Goal: Task Accomplishment & Management: Complete application form

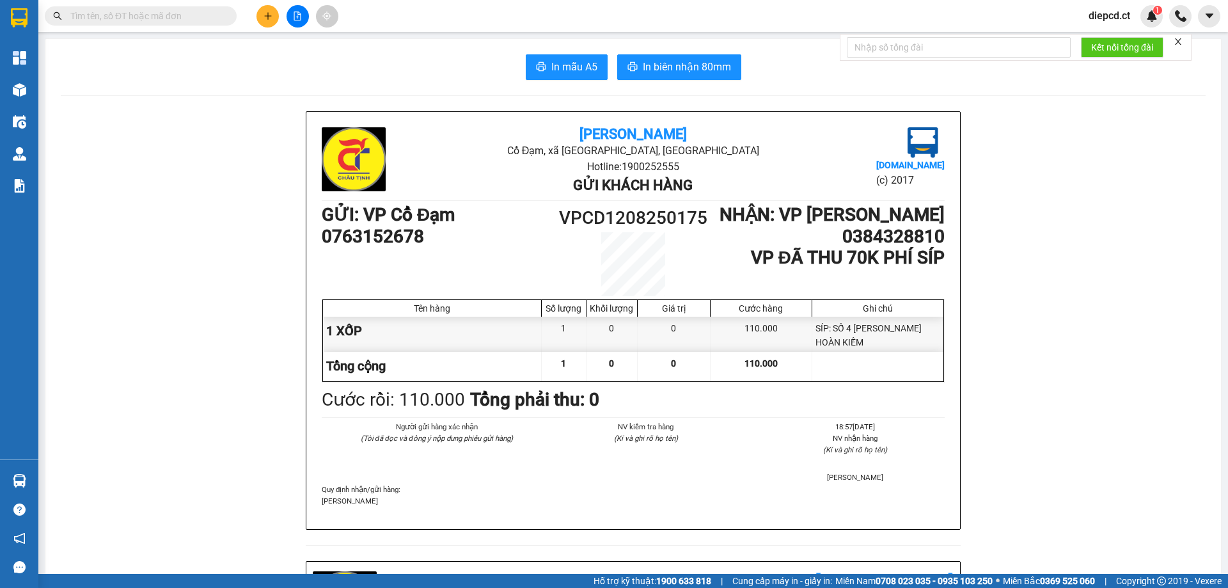
click at [265, 15] on icon "plus" at bounding box center [268, 16] width 9 height 9
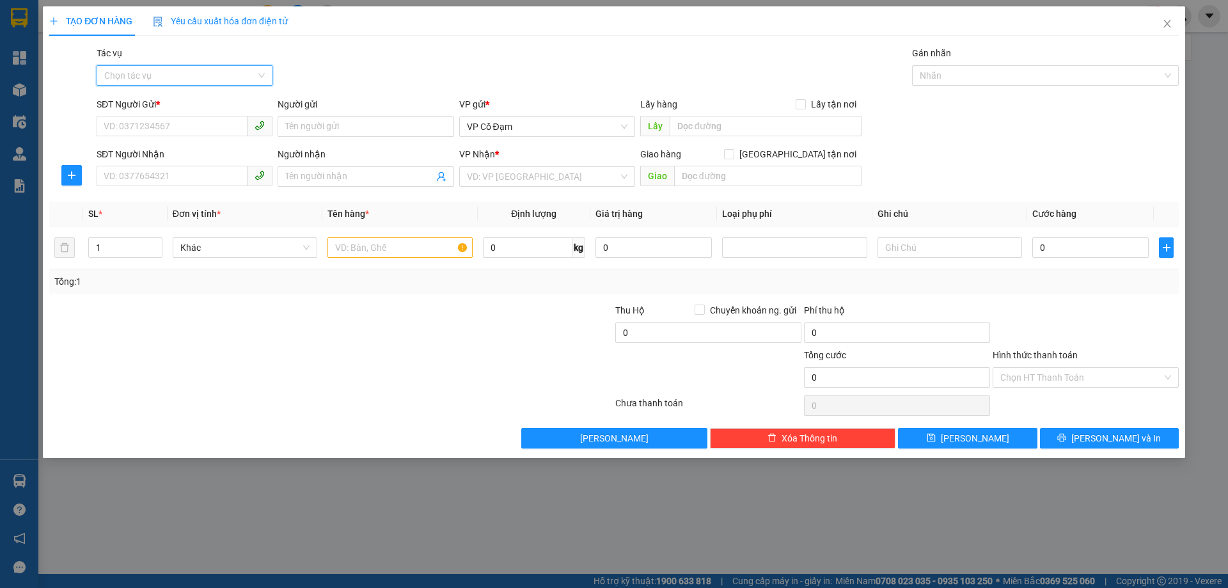
click at [129, 72] on input "Tác vụ" at bounding box center [180, 75] width 152 height 19
click at [165, 100] on div "Nhập hàng lên xe" at bounding box center [184, 101] width 161 height 14
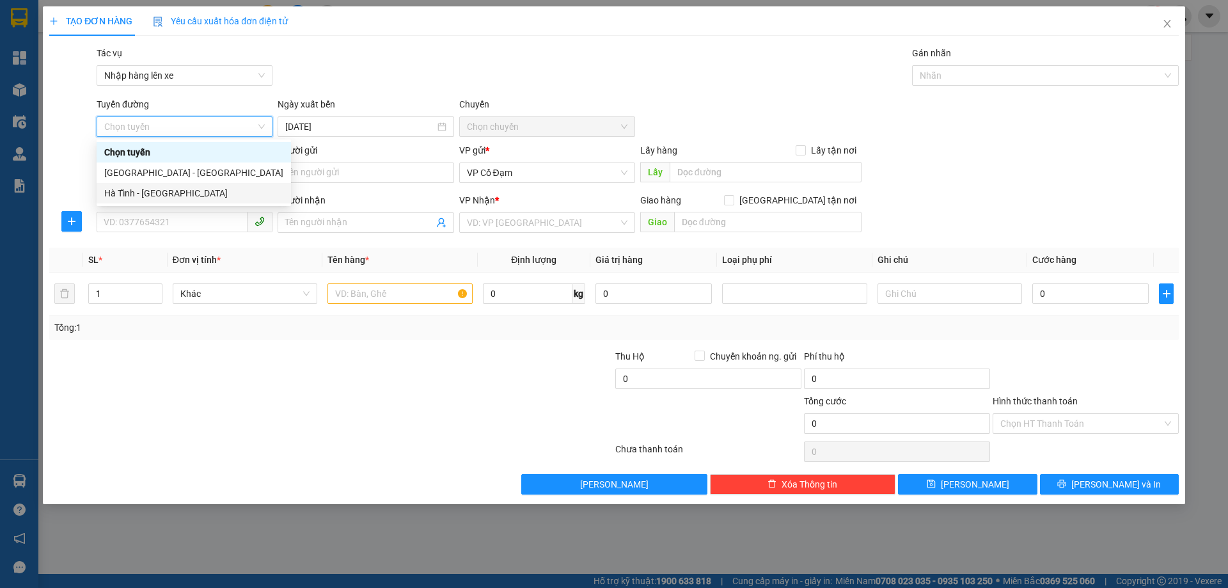
click at [146, 194] on div "Hà Tĩnh - [GEOGRAPHIC_DATA]" at bounding box center [193, 193] width 179 height 14
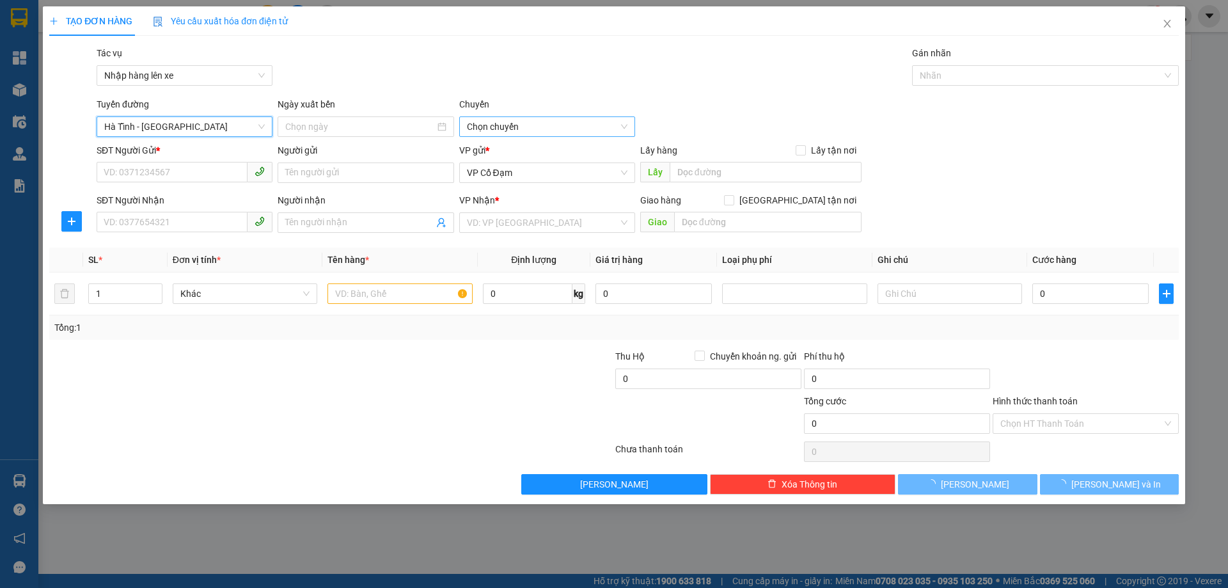
type input "[DATE]"
click at [494, 125] on span "06:00 - 38H-048.28" at bounding box center [547, 126] width 161 height 19
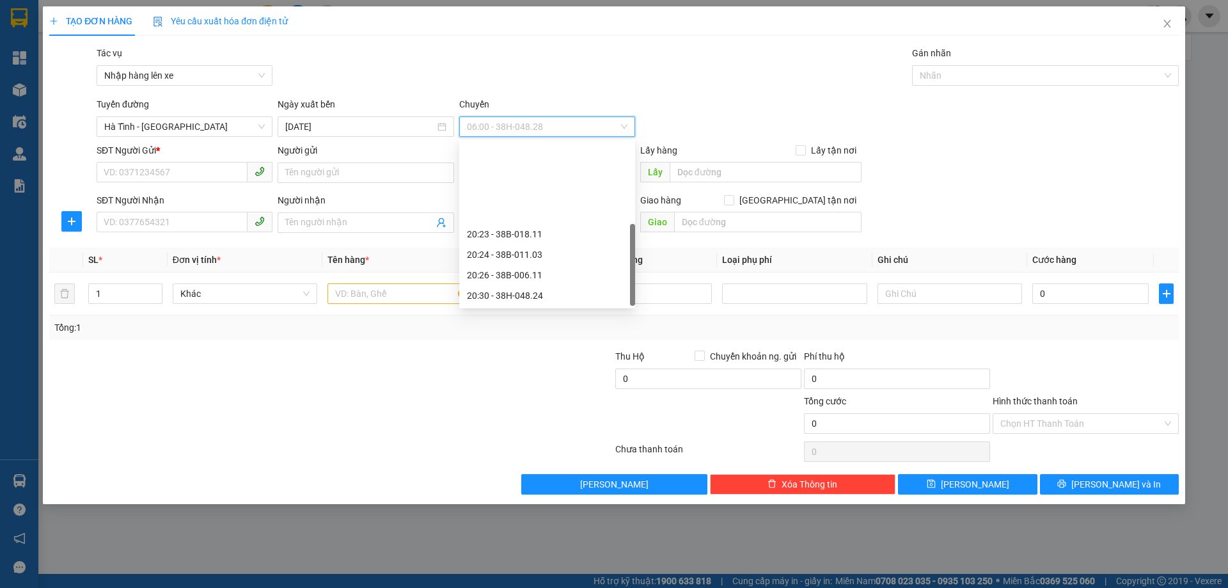
scroll to position [102, 0]
click at [543, 153] on div "20:24 - 38B-011.03" at bounding box center [547, 152] width 161 height 14
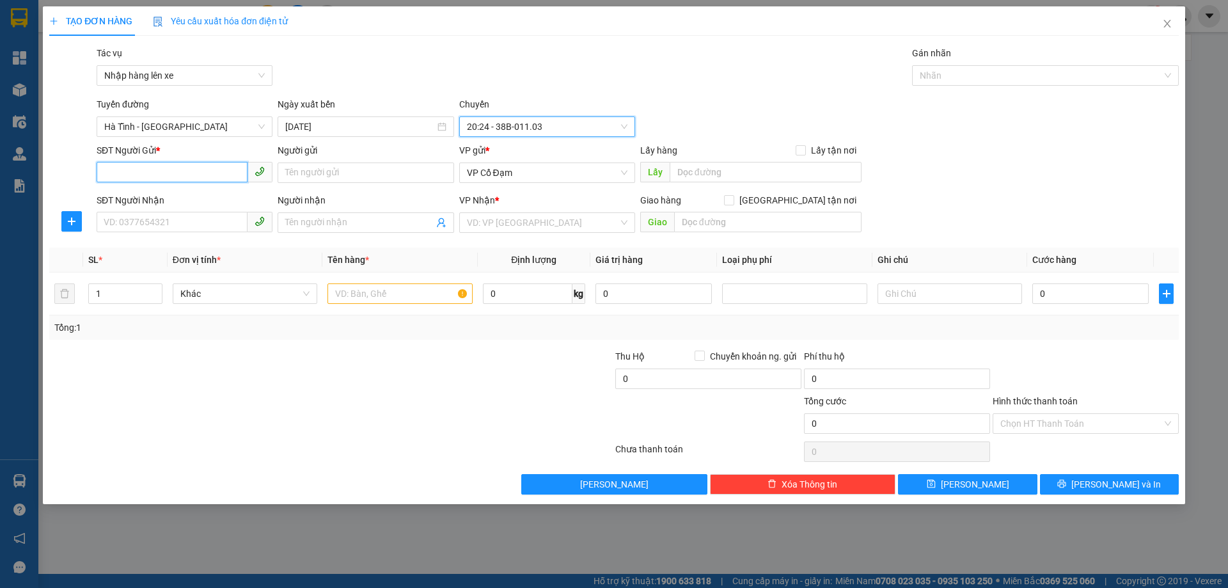
click at [192, 173] on input "SĐT Người Gửi *" at bounding box center [172, 172] width 151 height 20
paste input "0929178678"
type input "0929178678"
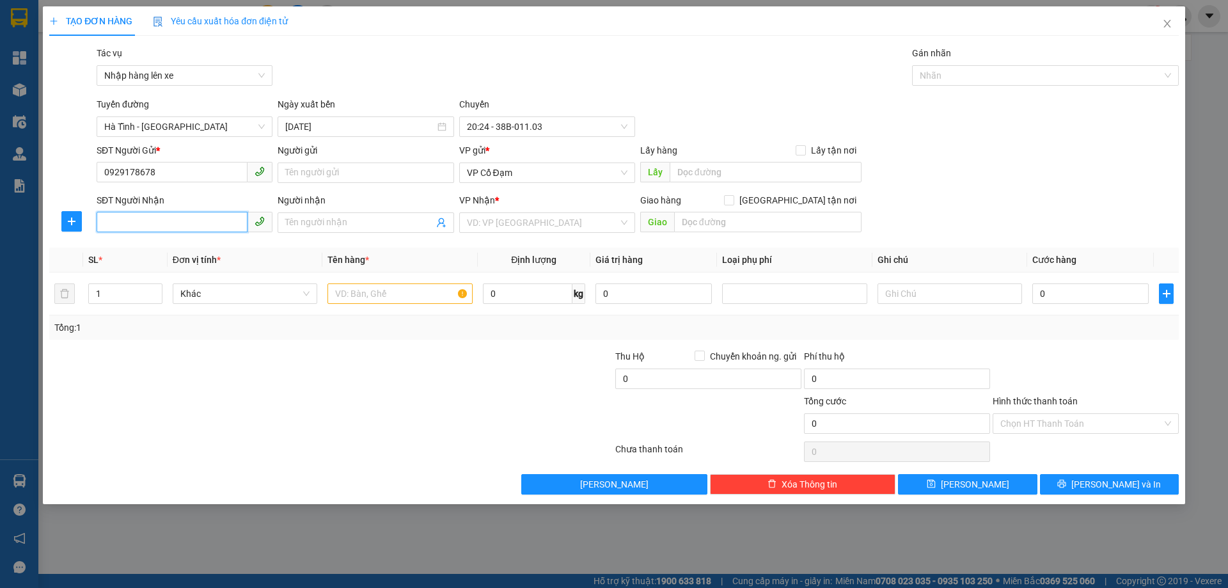
click at [168, 226] on input "SĐT Người Nhận" at bounding box center [172, 222] width 151 height 20
paste input "0976799815"
type input "0976799815"
click at [476, 162] on div "VP gửi *" at bounding box center [547, 152] width 176 height 19
click at [491, 178] on span "VP Cổ Đạm" at bounding box center [547, 172] width 161 height 19
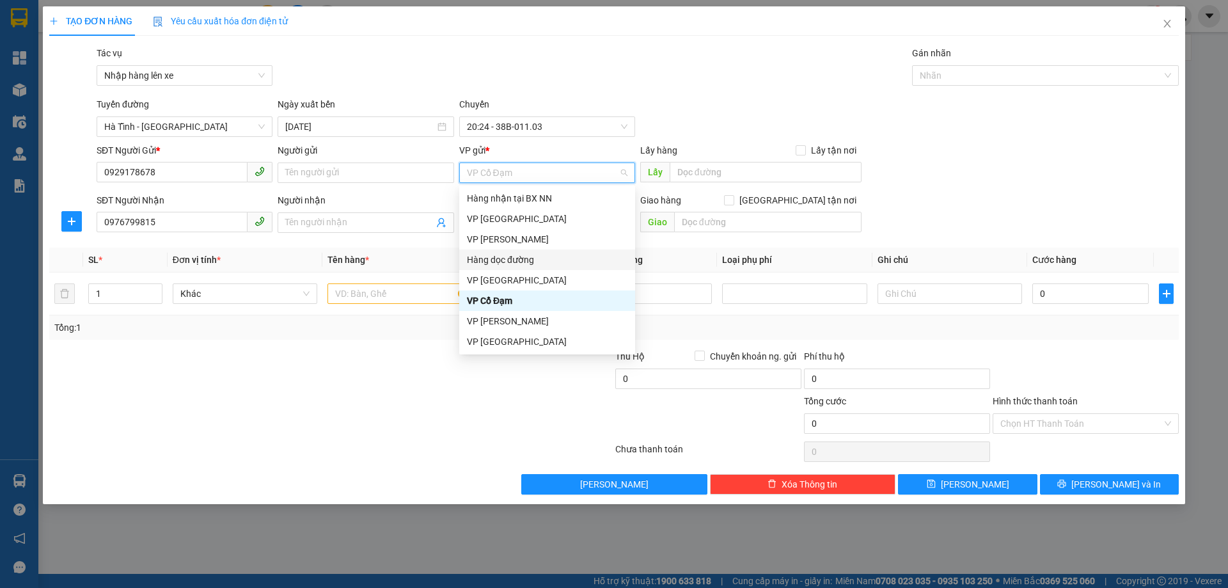
click at [518, 260] on div "Hàng dọc đường" at bounding box center [547, 260] width 161 height 14
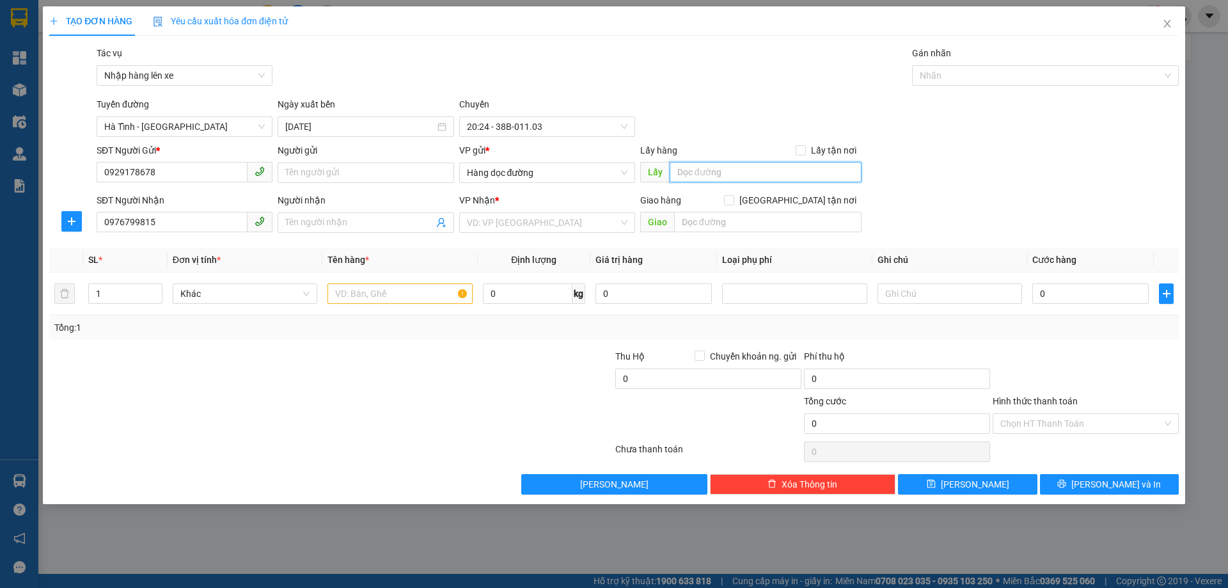
click at [751, 173] on input "text" at bounding box center [766, 172] width 192 height 20
type input "CX [GEOGRAPHIC_DATA]"
click at [564, 222] on input "search" at bounding box center [543, 222] width 152 height 19
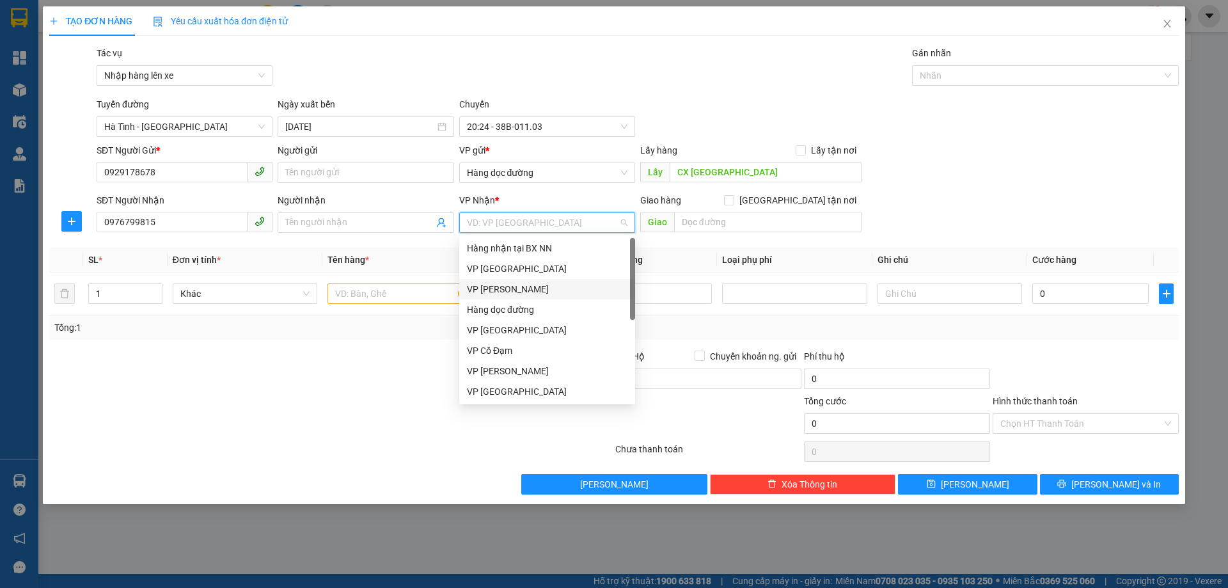
click at [498, 288] on div "VP [PERSON_NAME]" at bounding box center [547, 289] width 161 height 14
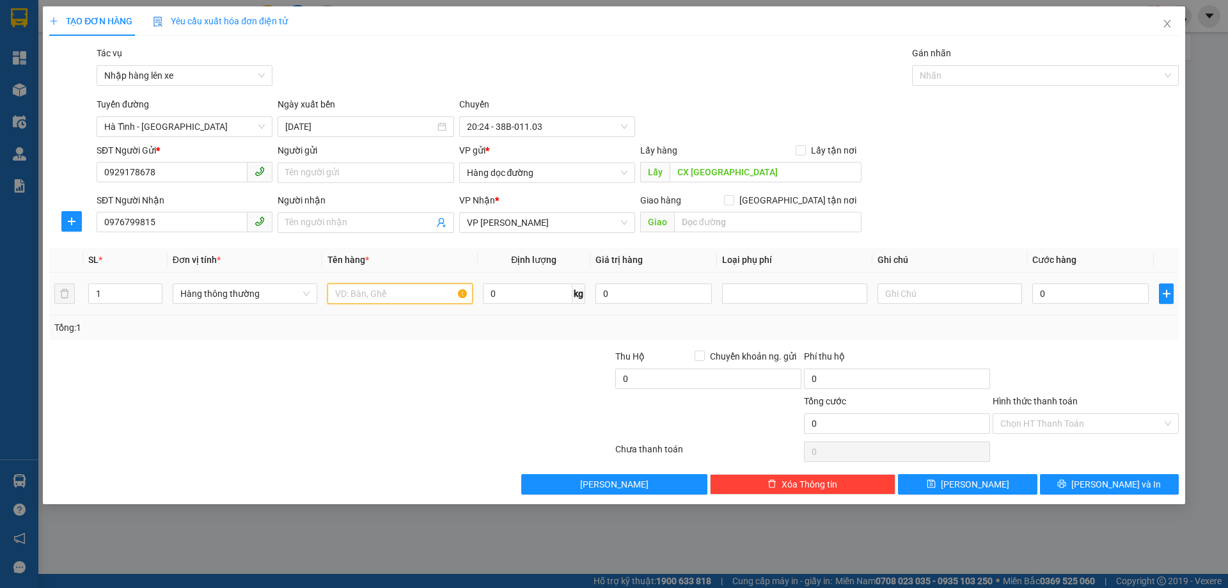
click at [405, 291] on input "text" at bounding box center [399, 293] width 145 height 20
type input "1 Kiện ĐIỆN TỬ"
click at [981, 482] on span "[PERSON_NAME]" at bounding box center [975, 484] width 68 height 14
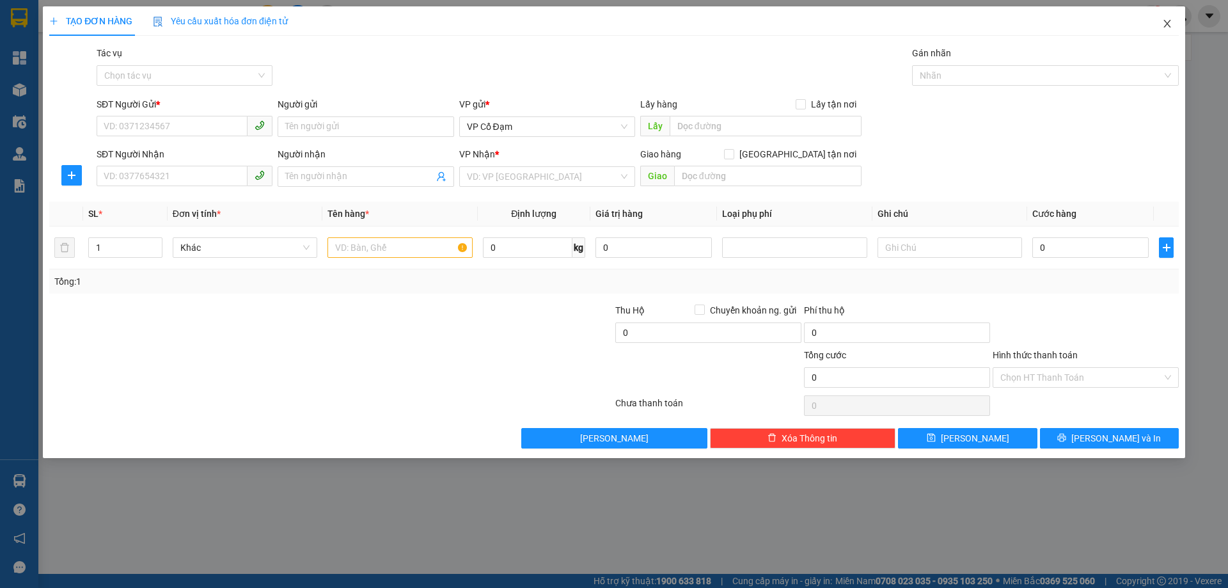
click at [1165, 22] on icon "close" at bounding box center [1166, 24] width 7 height 8
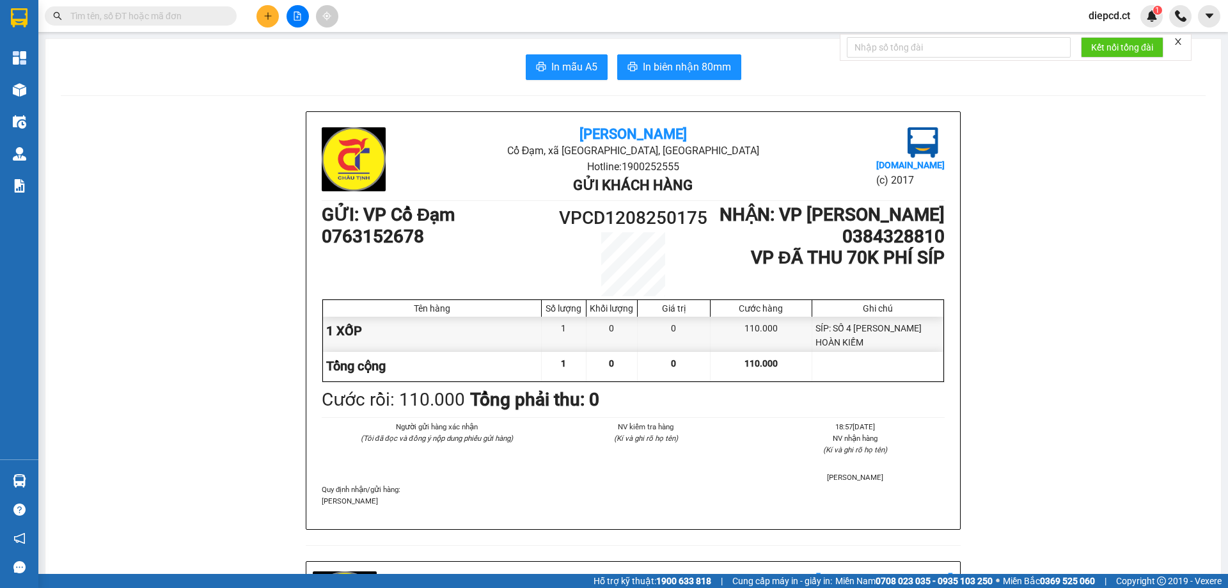
click at [125, 15] on input "text" at bounding box center [145, 16] width 151 height 14
paste input "0976799815"
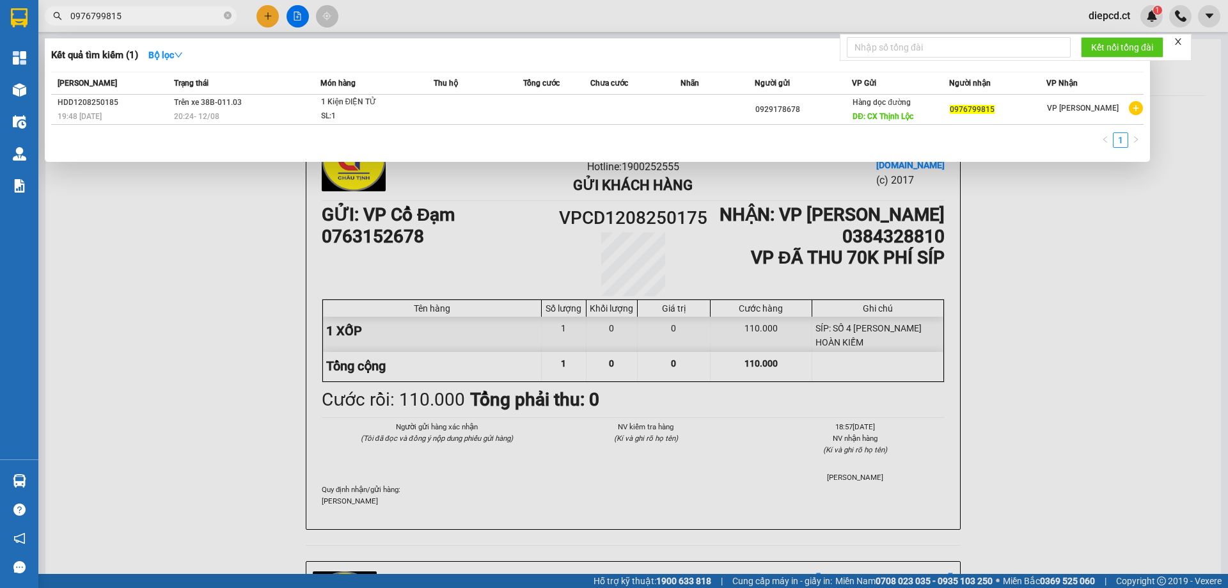
type input "0976799815"
click at [993, 254] on div at bounding box center [614, 294] width 1228 height 588
click at [226, 19] on icon "close-circle" at bounding box center [228, 16] width 8 height 8
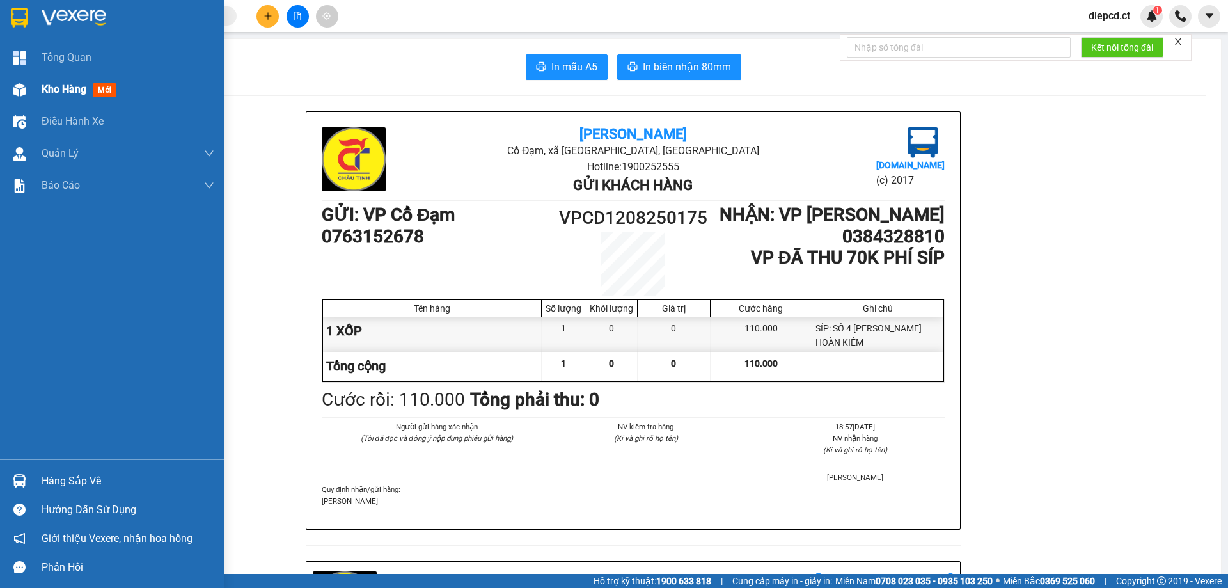
click at [15, 89] on img at bounding box center [19, 89] width 13 height 13
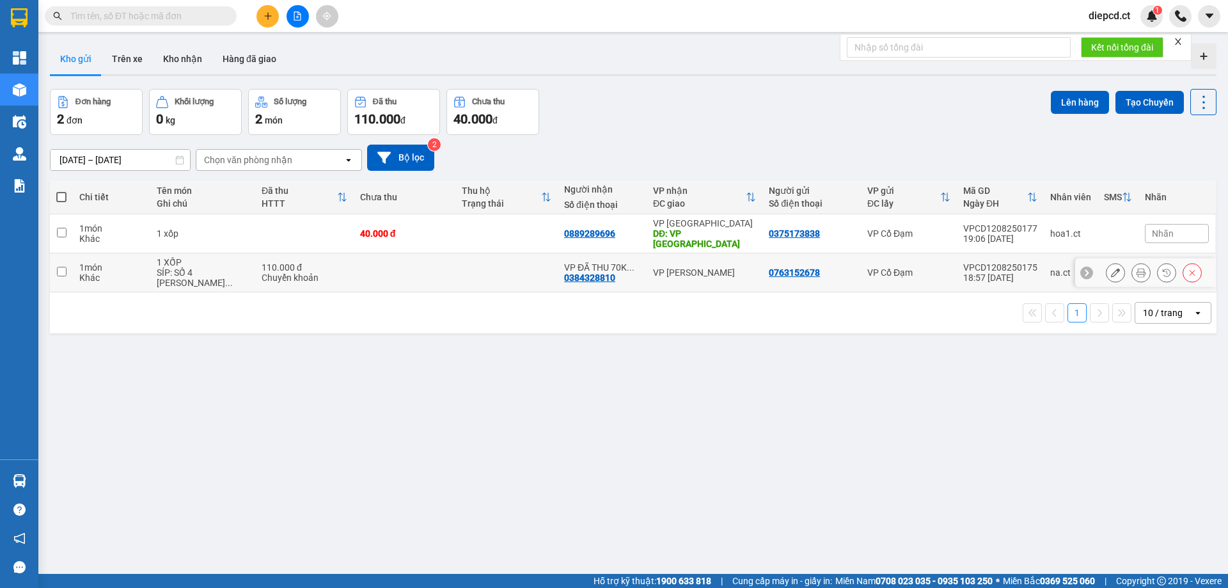
click at [66, 267] on input "checkbox" at bounding box center [62, 272] width 10 height 10
checkbox input "true"
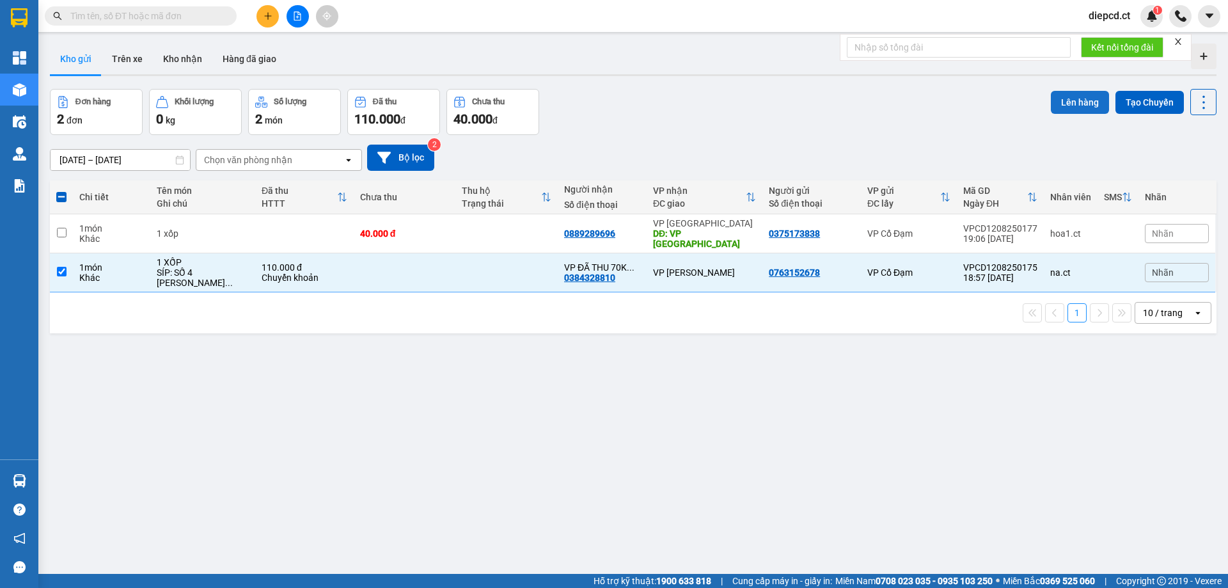
click at [1069, 107] on button "Lên hàng" at bounding box center [1080, 102] width 58 height 23
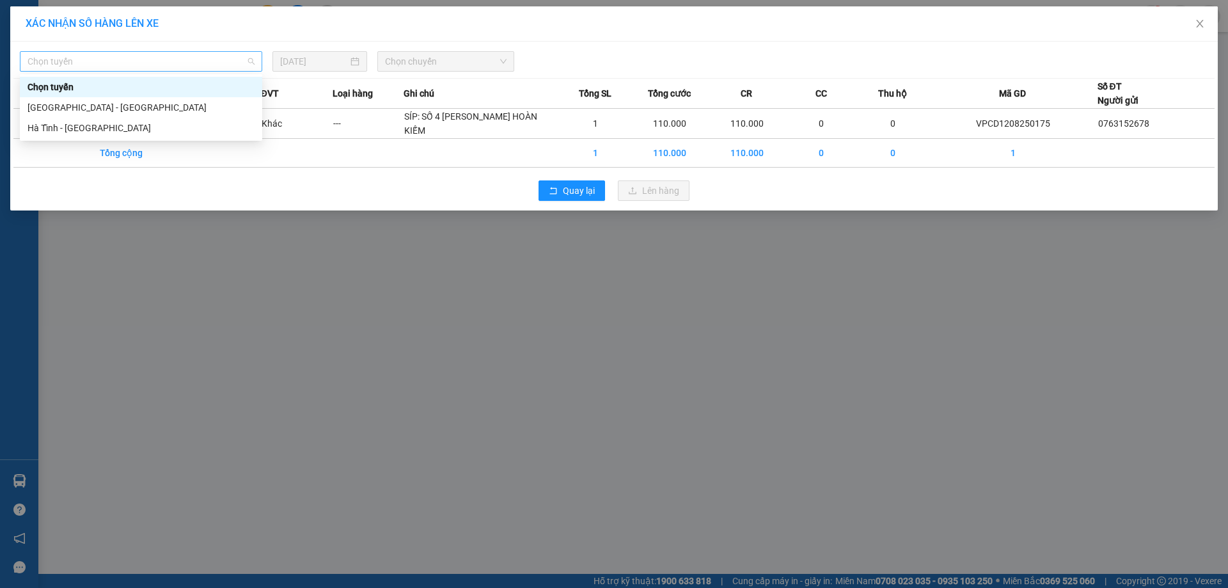
click at [166, 68] on span "Chọn tuyến" at bounding box center [141, 61] width 227 height 19
click at [91, 132] on div "Hà Tĩnh - [GEOGRAPHIC_DATA]" at bounding box center [141, 128] width 227 height 14
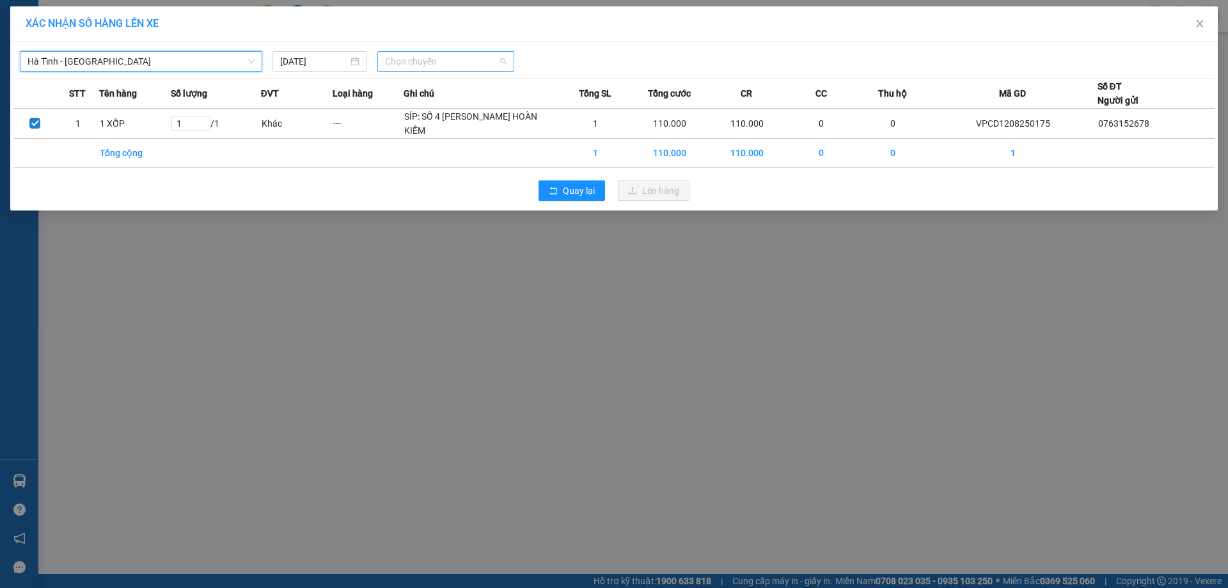
click at [447, 65] on span "Chọn chuyến" at bounding box center [446, 61] width 122 height 19
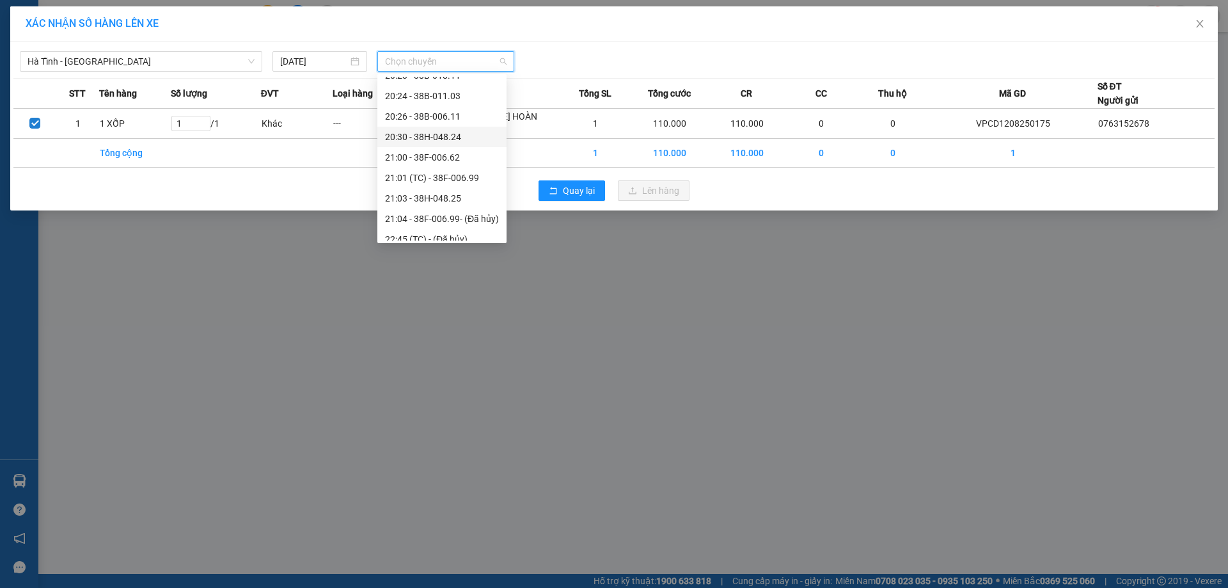
scroll to position [102, 0]
drag, startPoint x: 432, startPoint y: 148, endPoint x: 588, endPoint y: 161, distance: 155.9
click at [432, 149] on div "21:00 - 38F-006.62" at bounding box center [442, 148] width 114 height 14
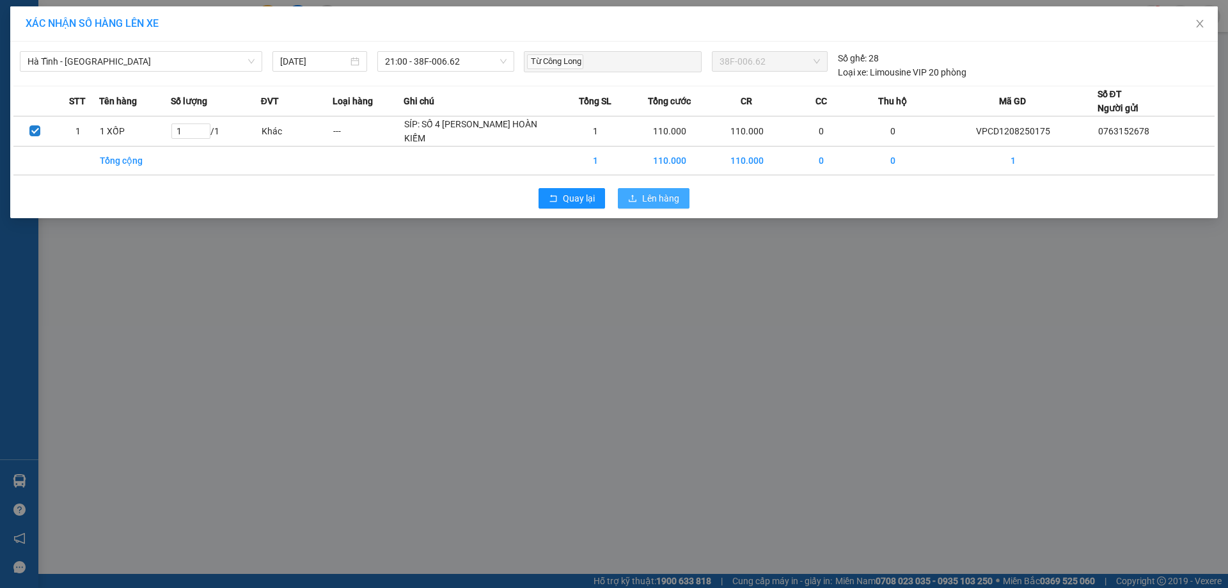
click at [644, 205] on span "Lên hàng" at bounding box center [660, 198] width 37 height 14
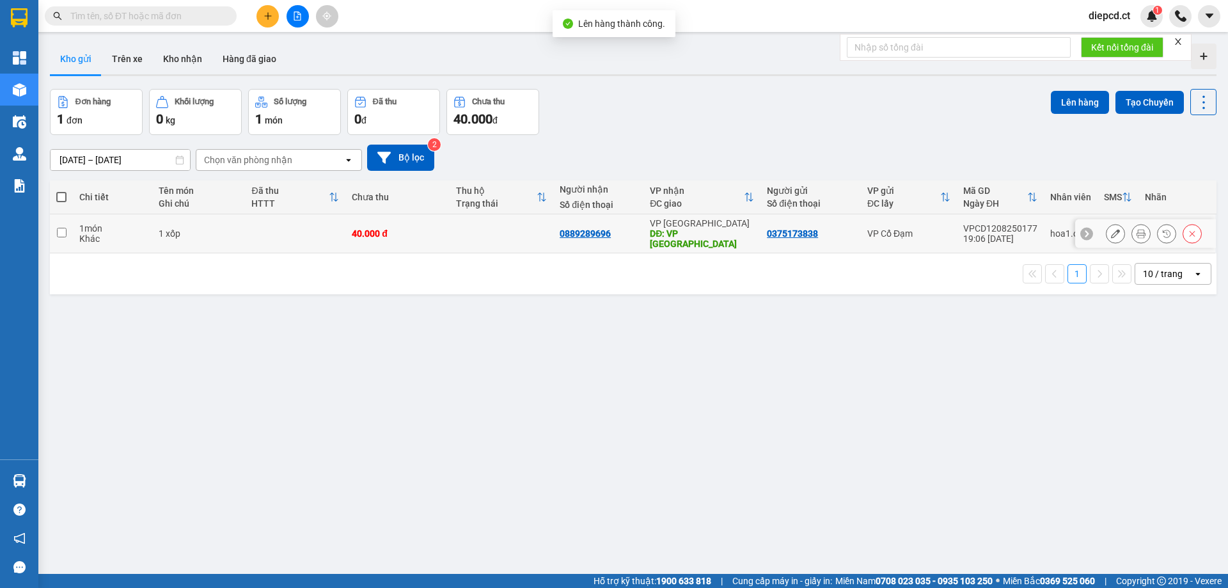
click at [66, 230] on input "checkbox" at bounding box center [62, 233] width 10 height 10
checkbox input "true"
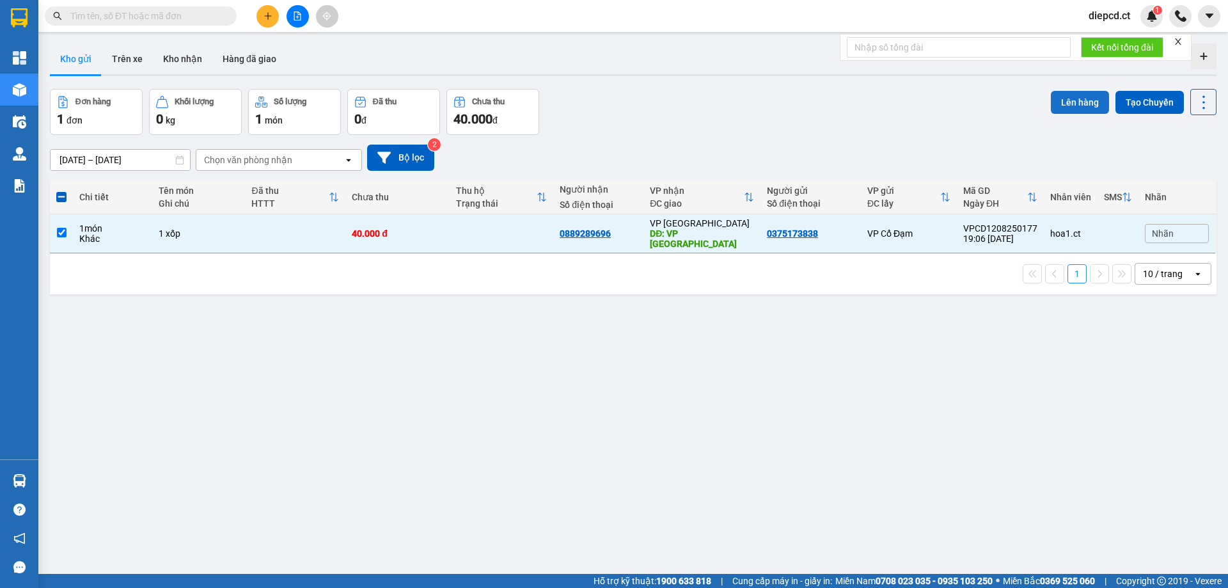
click at [1073, 103] on button "Lên hàng" at bounding box center [1080, 102] width 58 height 23
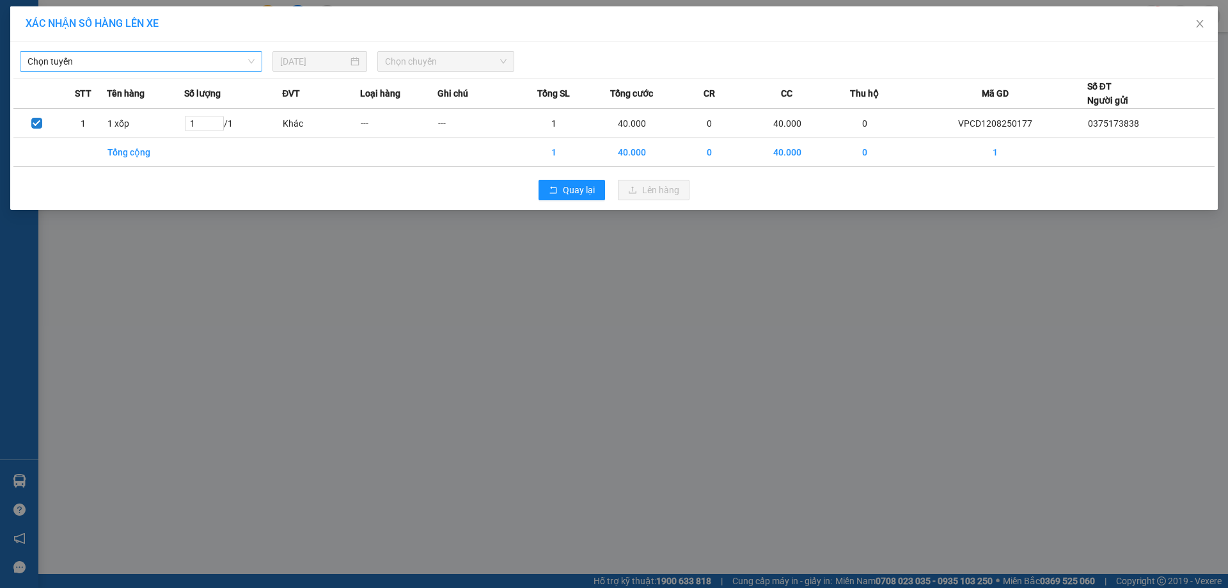
click at [70, 67] on span "Chọn tuyến" at bounding box center [141, 61] width 227 height 19
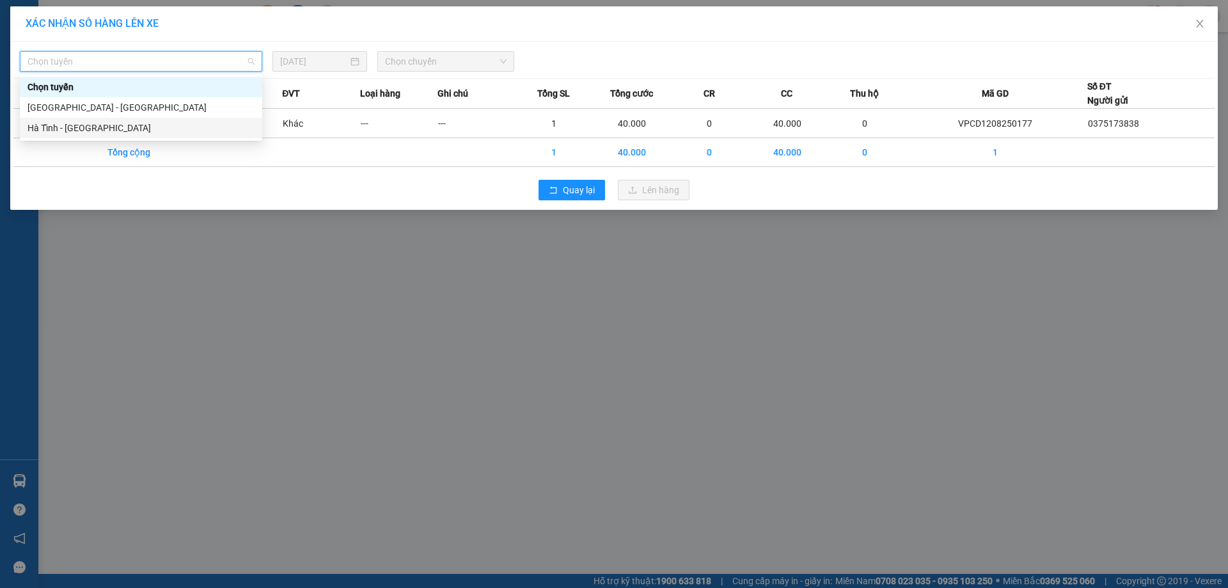
click at [72, 125] on div "Hà Tĩnh - [GEOGRAPHIC_DATA]" at bounding box center [141, 128] width 227 height 14
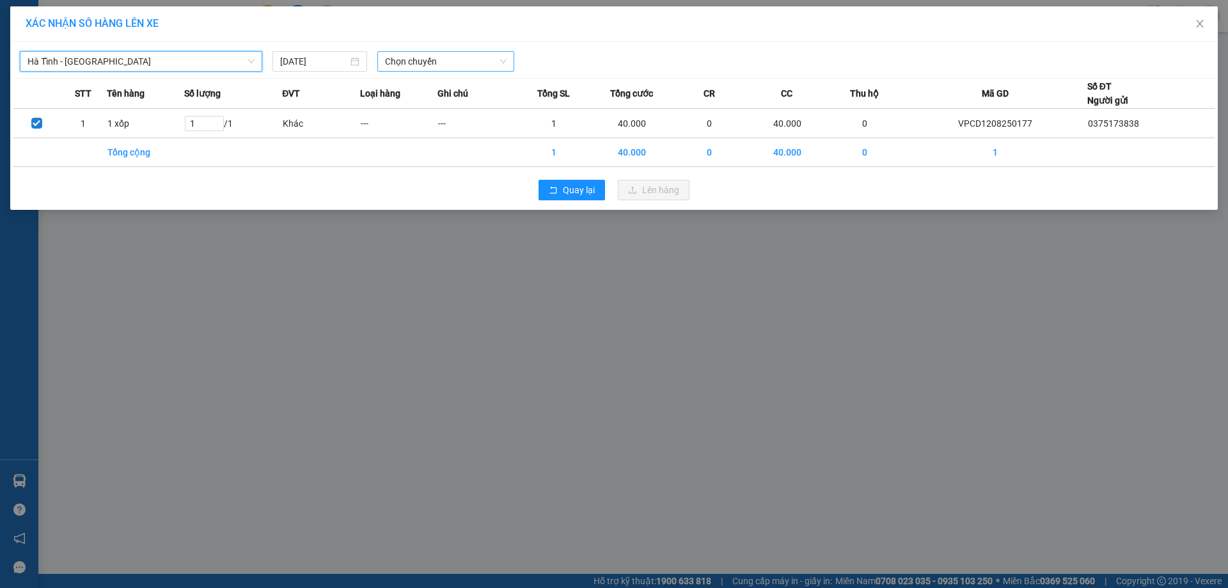
click at [445, 71] on div "Chọn chuyến" at bounding box center [445, 61] width 137 height 20
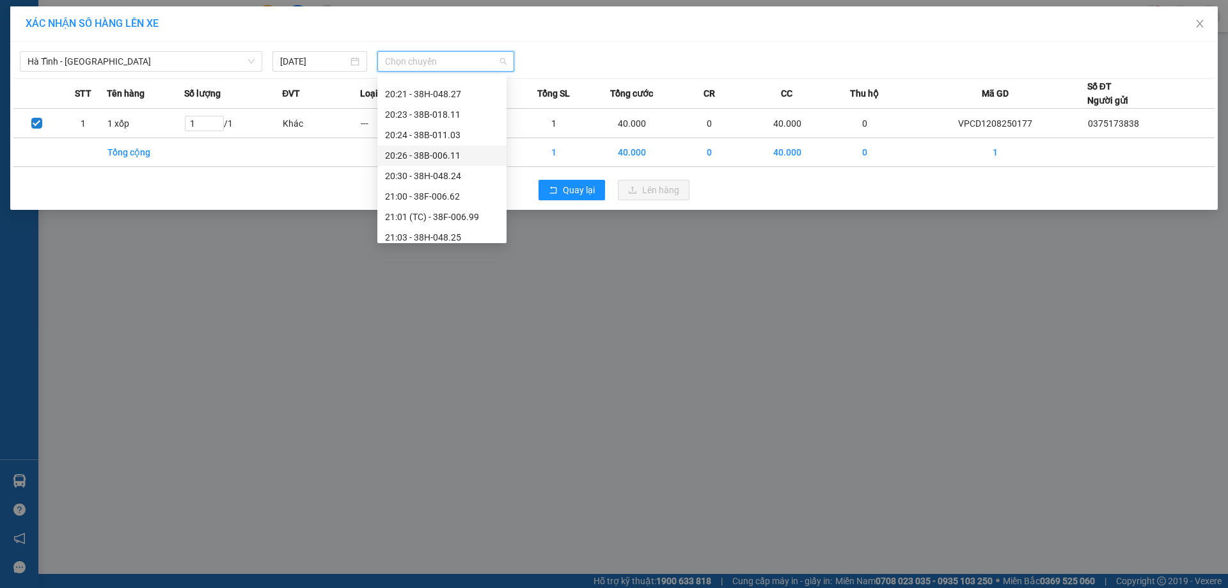
scroll to position [102, 0]
click at [454, 127] on div "20:30 - 38H-048.24" at bounding box center [442, 128] width 114 height 14
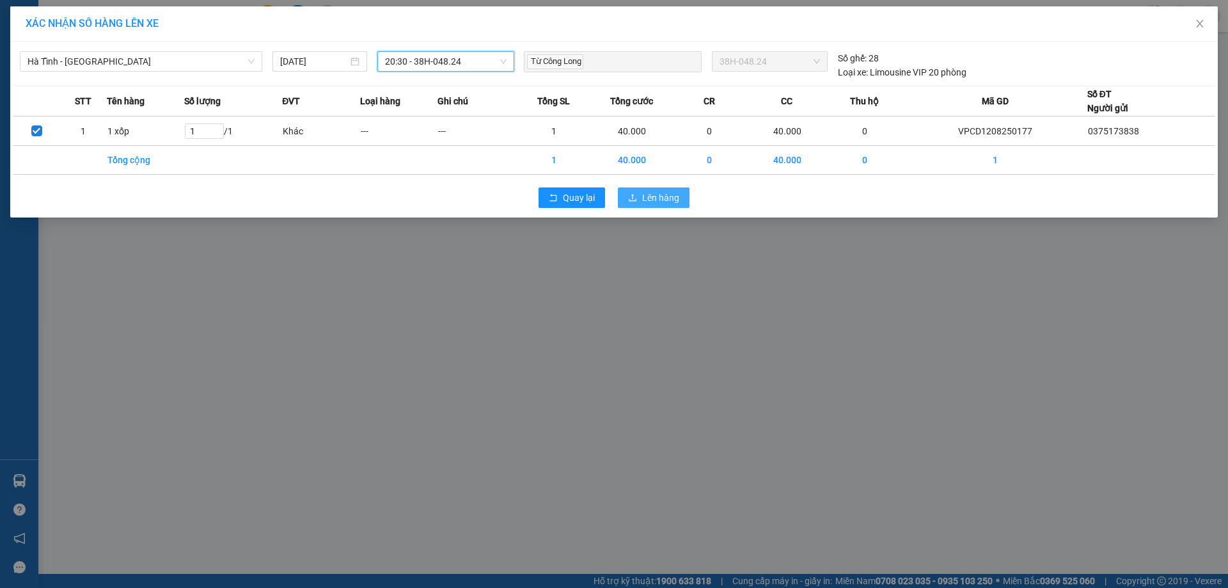
click at [664, 196] on span "Lên hàng" at bounding box center [660, 198] width 37 height 14
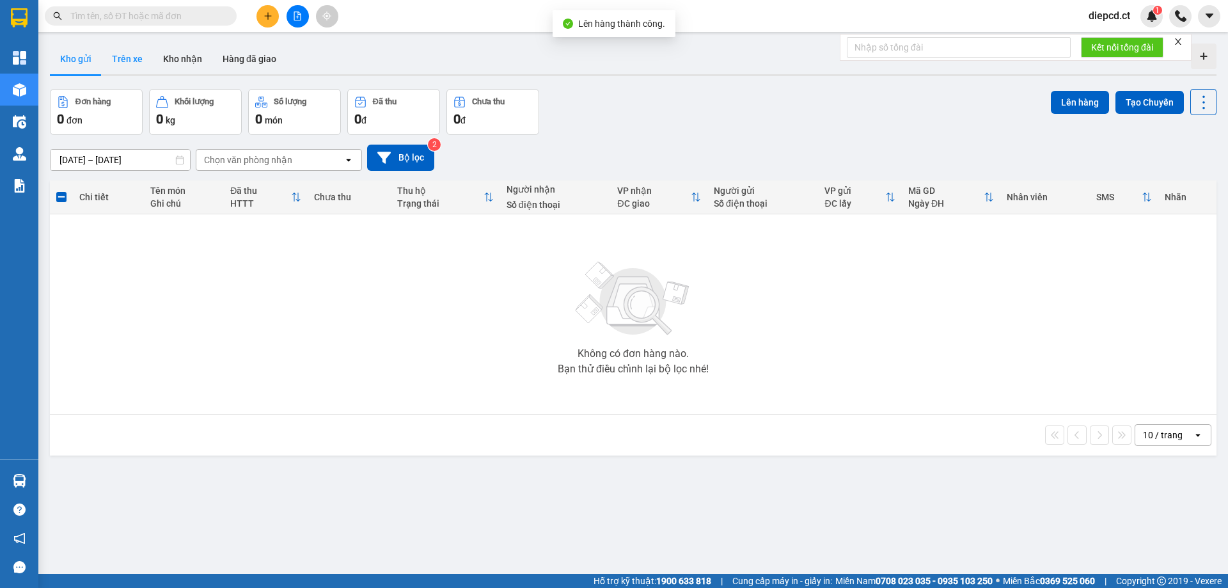
click at [109, 54] on button "Trên xe" at bounding box center [127, 58] width 51 height 31
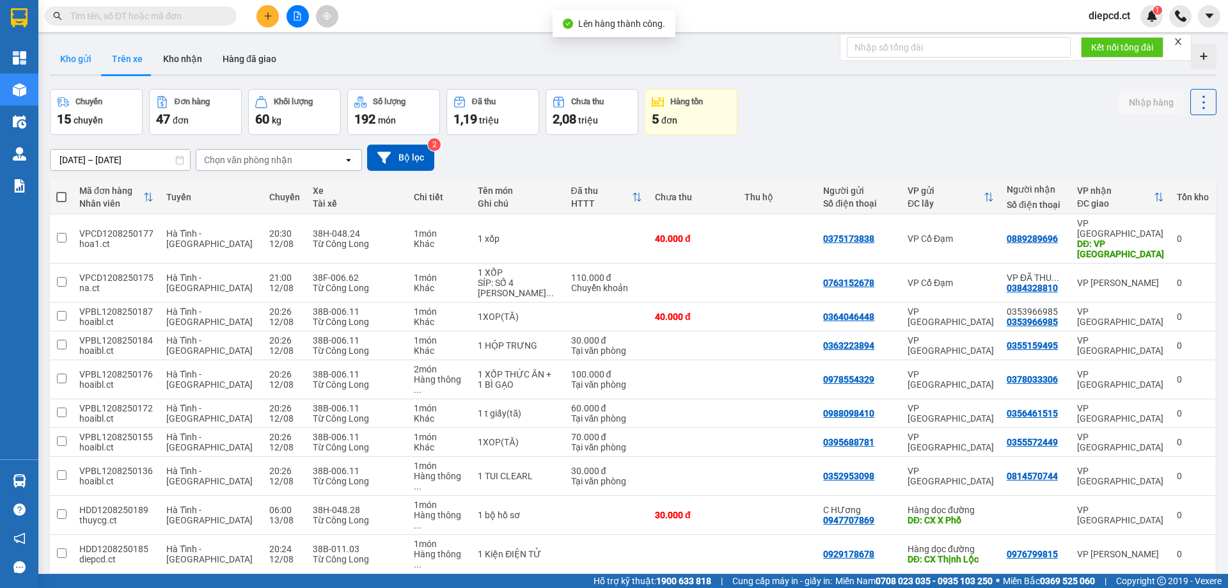
click at [82, 58] on button "Kho gửi" at bounding box center [76, 58] width 52 height 31
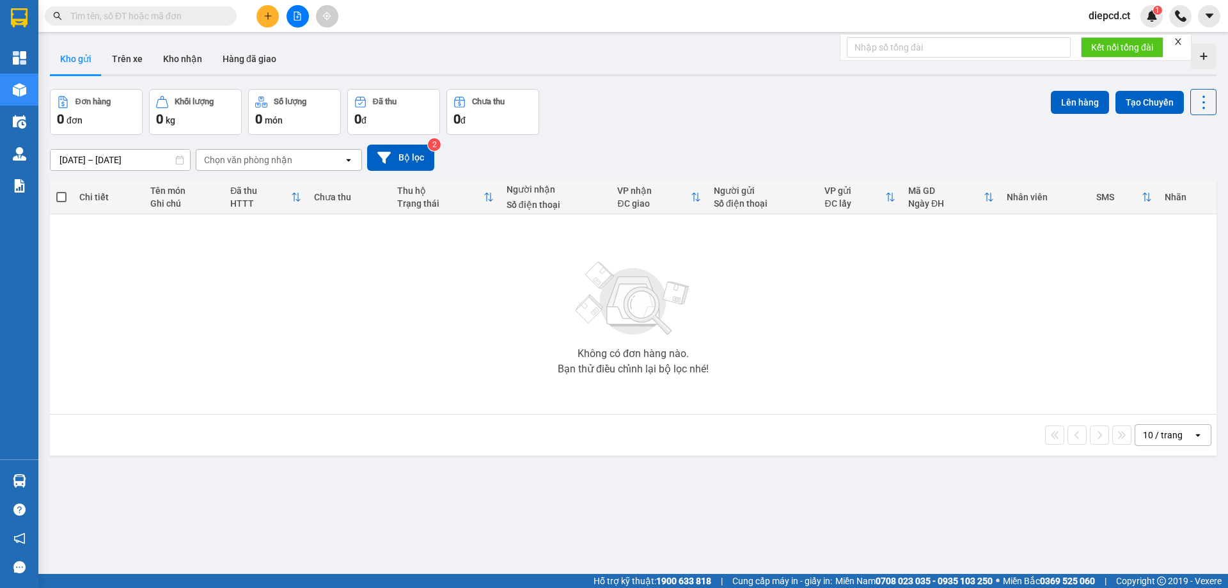
click at [129, 3] on div "Kết quả tìm kiếm ( 1 ) Bộ lọc Mã ĐH Trạng thái Món hàng Thu hộ Tổng cước Chưa c…" at bounding box center [614, 16] width 1228 height 32
click at [148, 20] on input "text" at bounding box center [145, 16] width 151 height 14
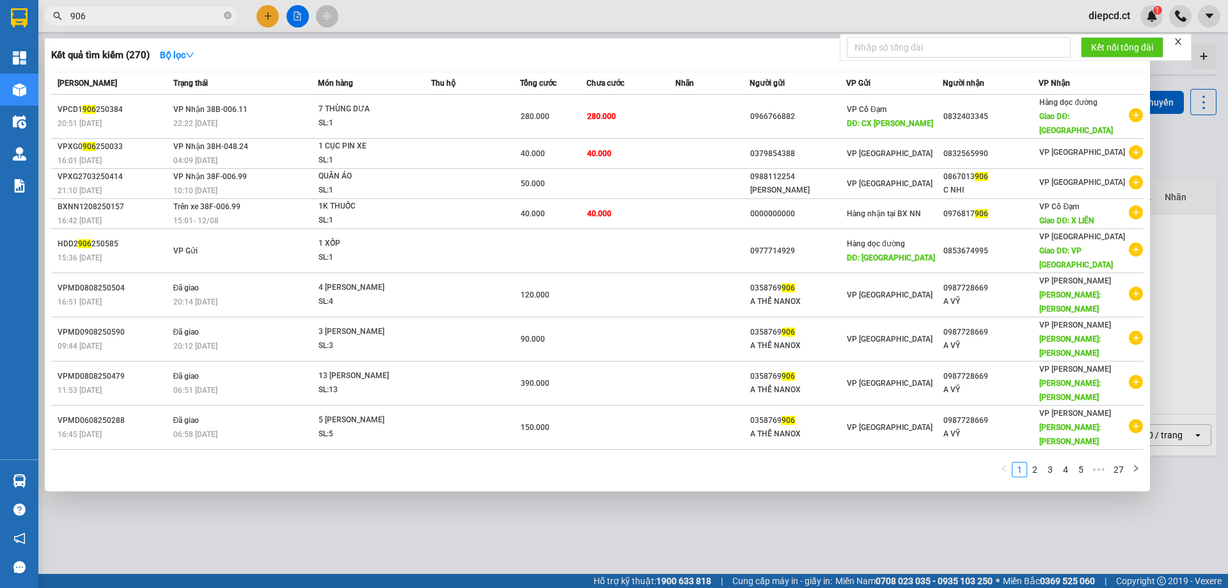
click at [138, 17] on input "906" at bounding box center [145, 16] width 151 height 14
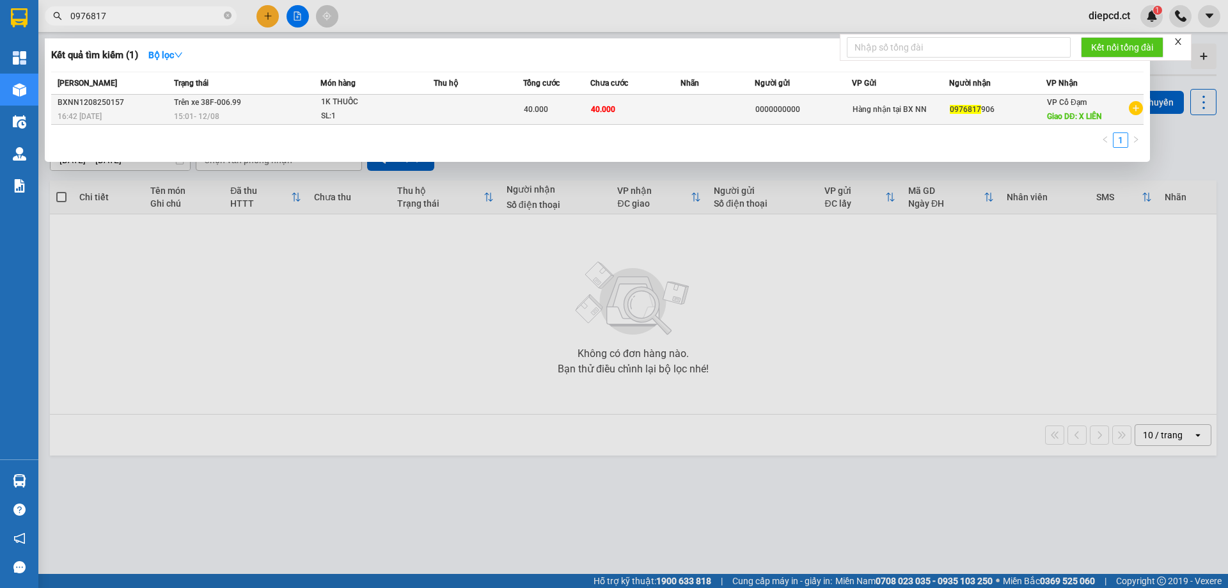
type input "0976817"
click at [332, 111] on div "SL: 1" at bounding box center [369, 116] width 96 height 14
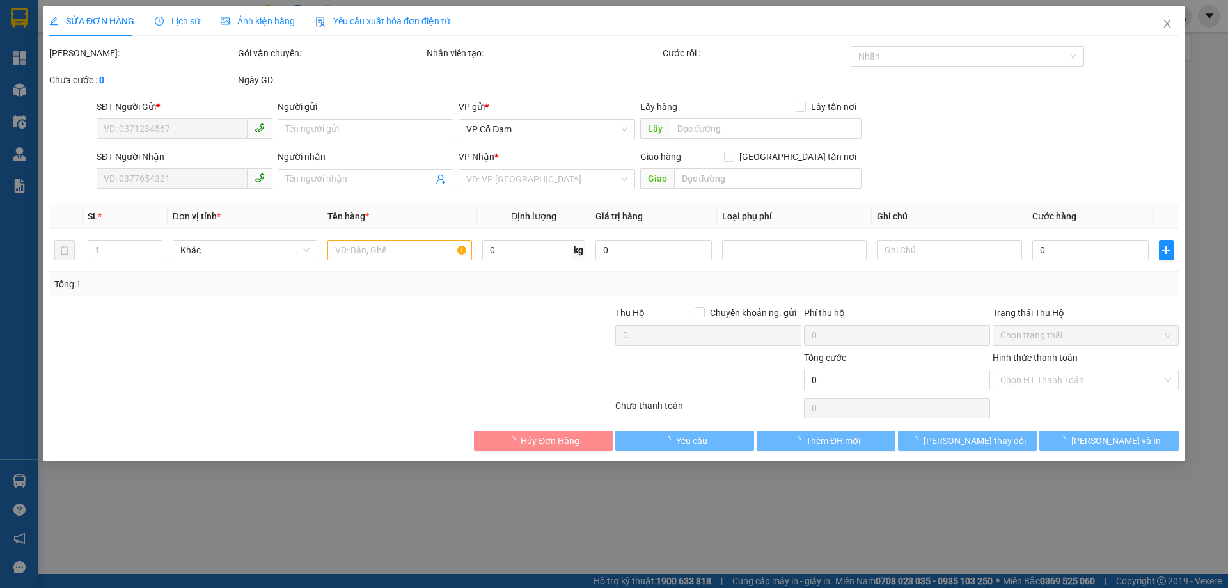
type input "0000000000"
type input "0976817906"
type input "X LIÊN"
type input "40.000"
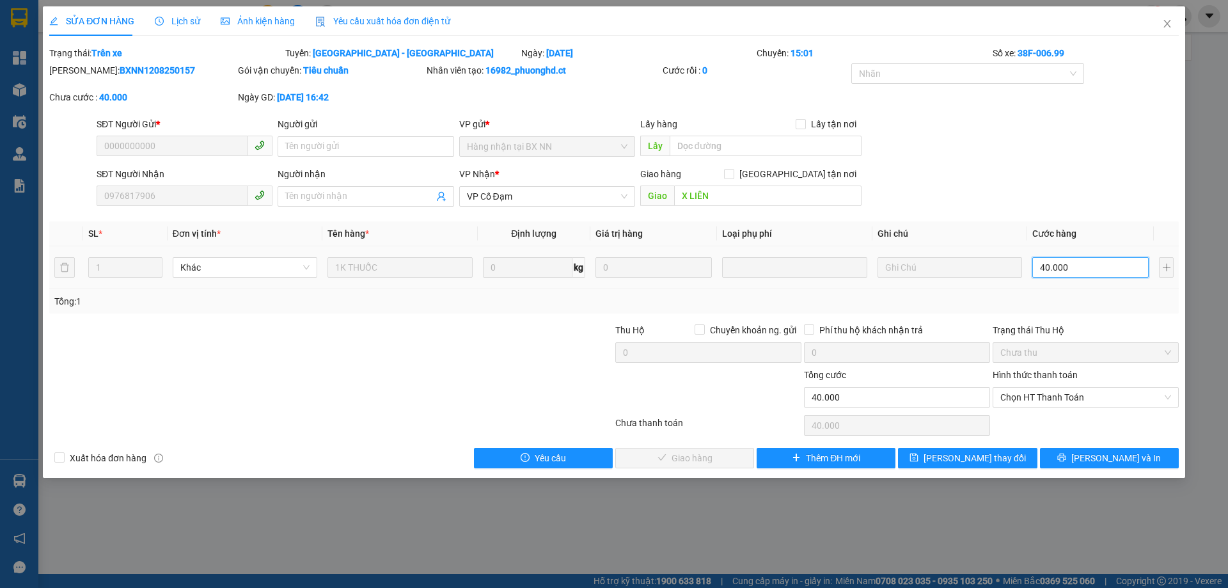
click at [1074, 264] on input "40.000" at bounding box center [1090, 267] width 116 height 20
click at [1096, 464] on button "[PERSON_NAME] và In" at bounding box center [1109, 458] width 139 height 20
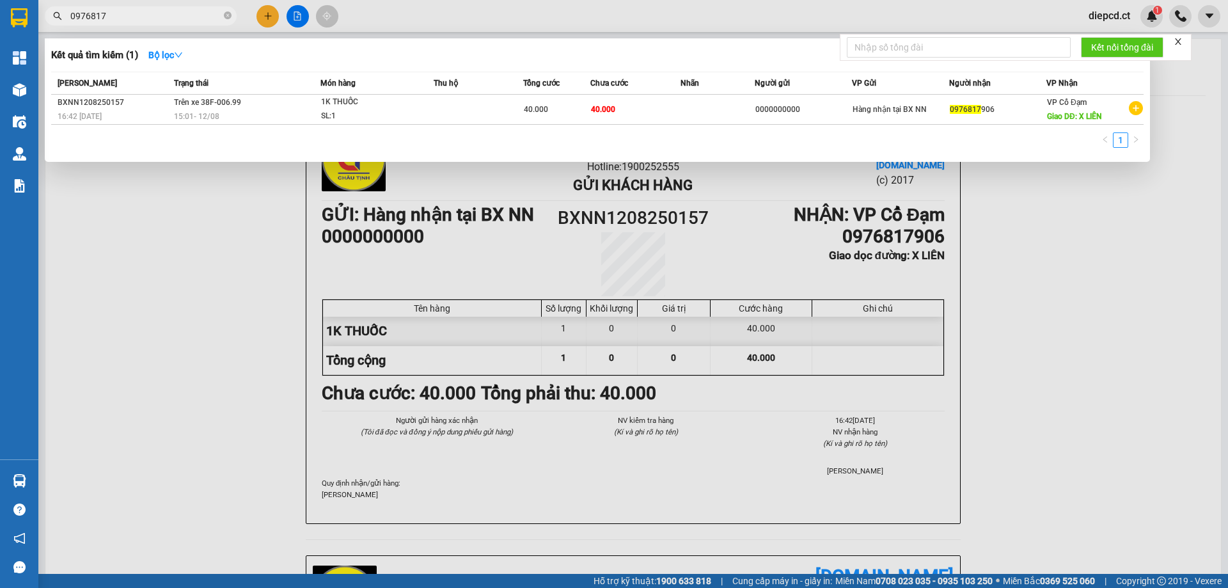
click at [131, 17] on input "0976817" at bounding box center [145, 16] width 151 height 14
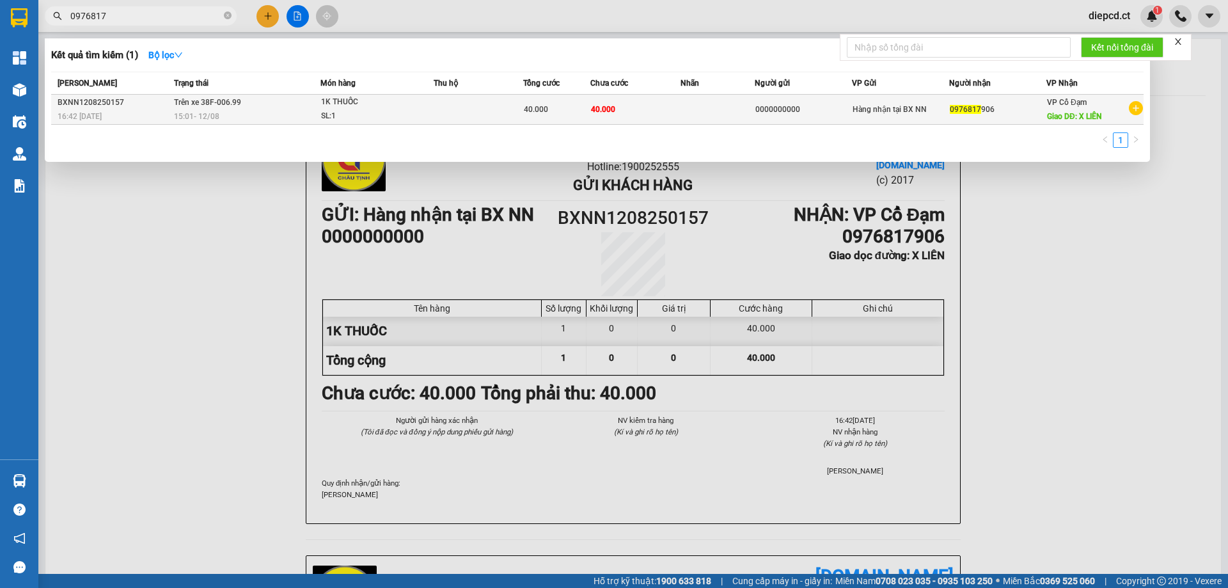
click at [260, 113] on div "15:01 [DATE]" at bounding box center [247, 116] width 146 height 14
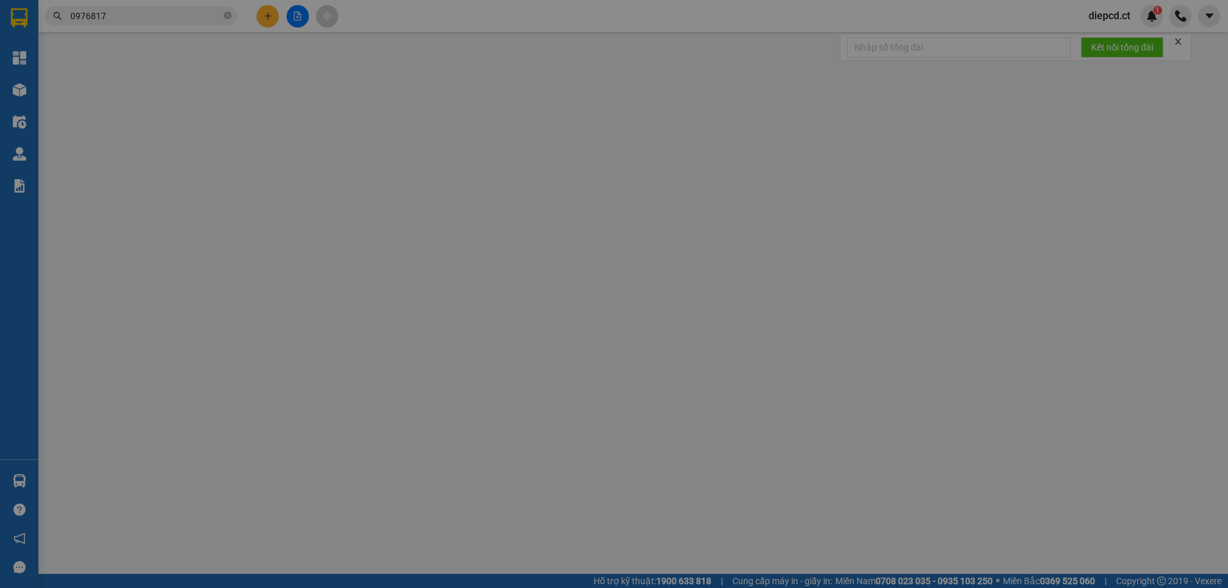
type input "0000000000"
type input "0976817906"
type input "X LIÊN"
type input "30.000"
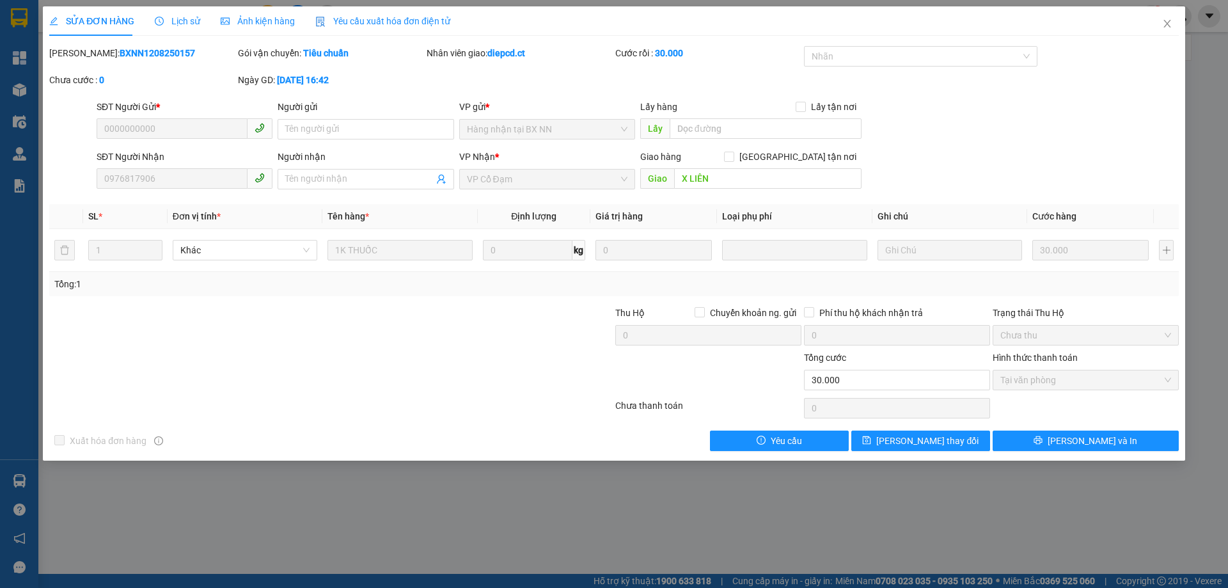
click at [176, 25] on span "Lịch sử" at bounding box center [177, 21] width 45 height 10
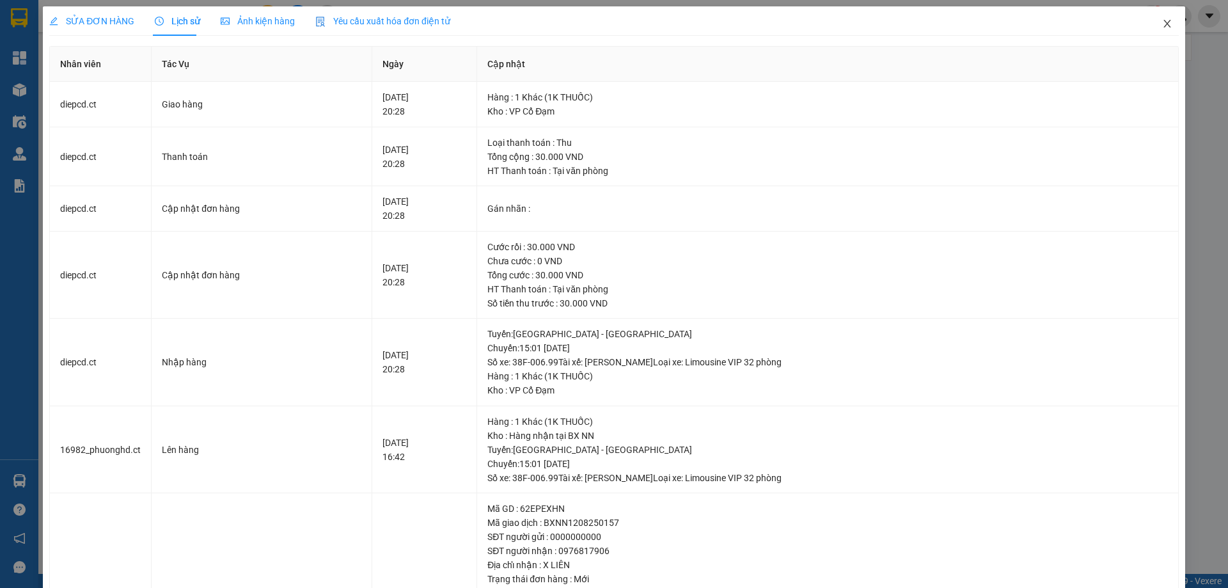
click at [1162, 24] on icon "close" at bounding box center [1167, 24] width 10 height 10
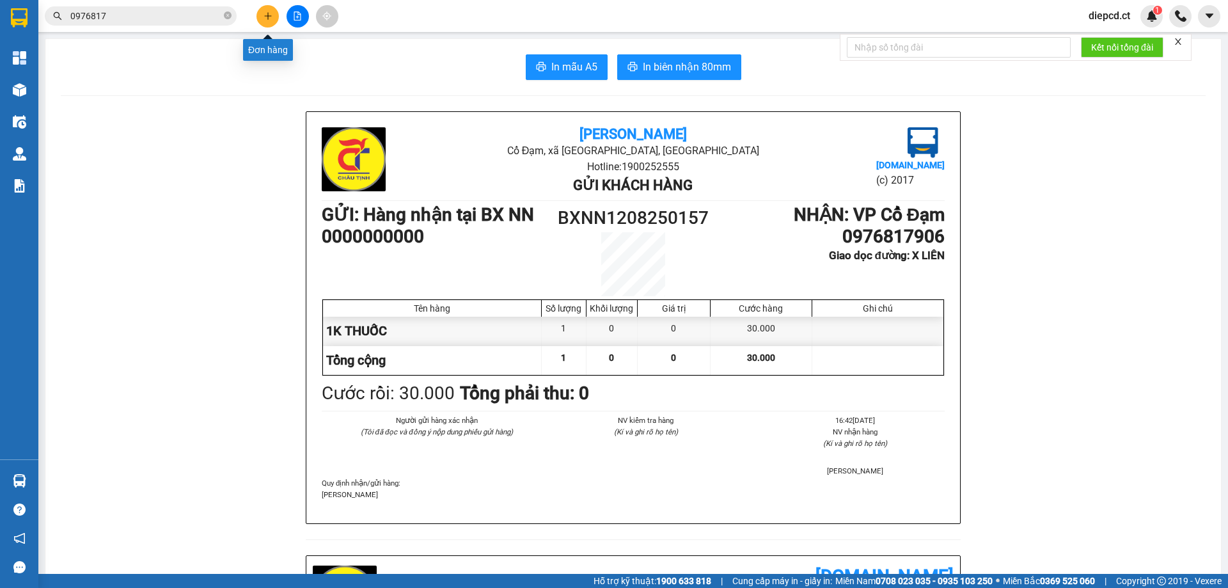
click at [266, 15] on icon "plus" at bounding box center [268, 16] width 9 height 9
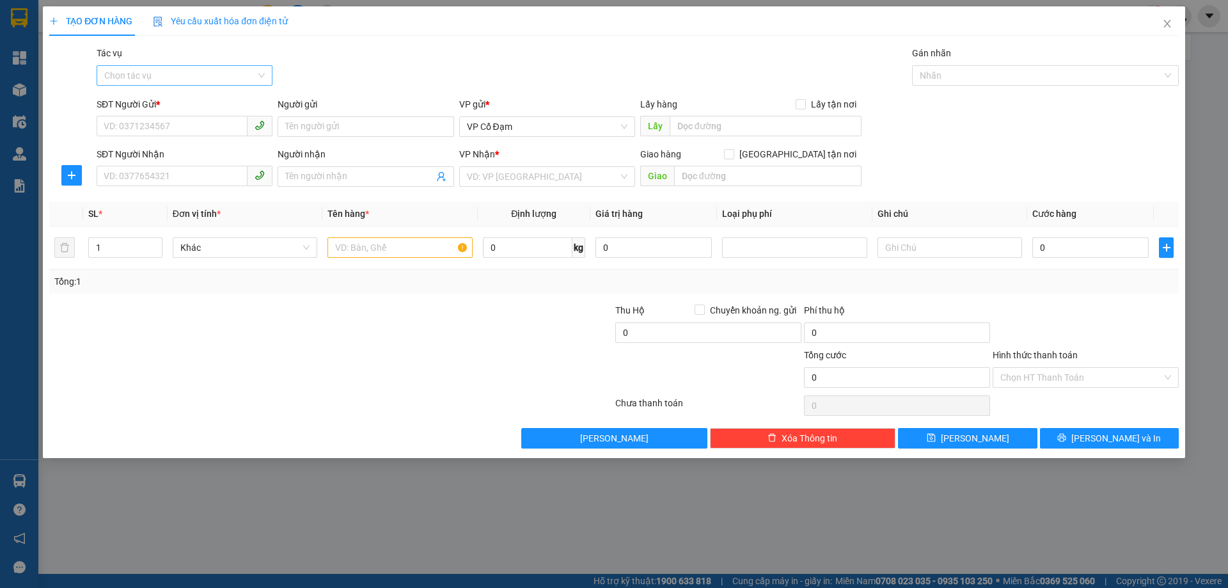
click at [159, 75] on input "Tác vụ" at bounding box center [180, 75] width 152 height 19
click at [170, 99] on div "Nhập hàng lên xe" at bounding box center [184, 101] width 161 height 14
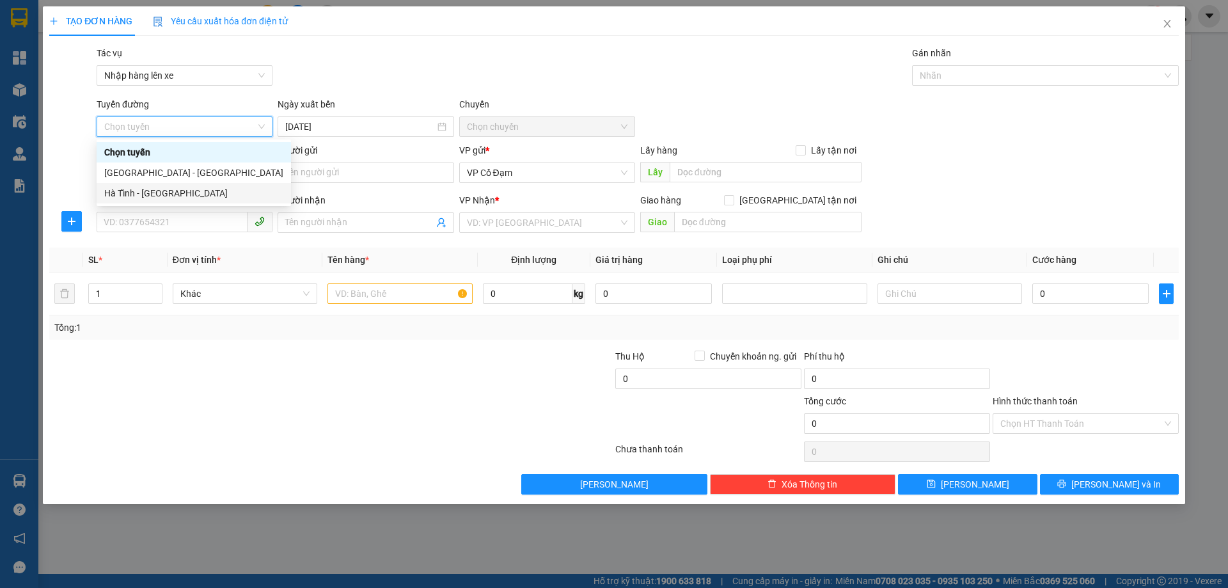
click at [146, 189] on div "Hà Tĩnh - [GEOGRAPHIC_DATA]" at bounding box center [193, 193] width 179 height 14
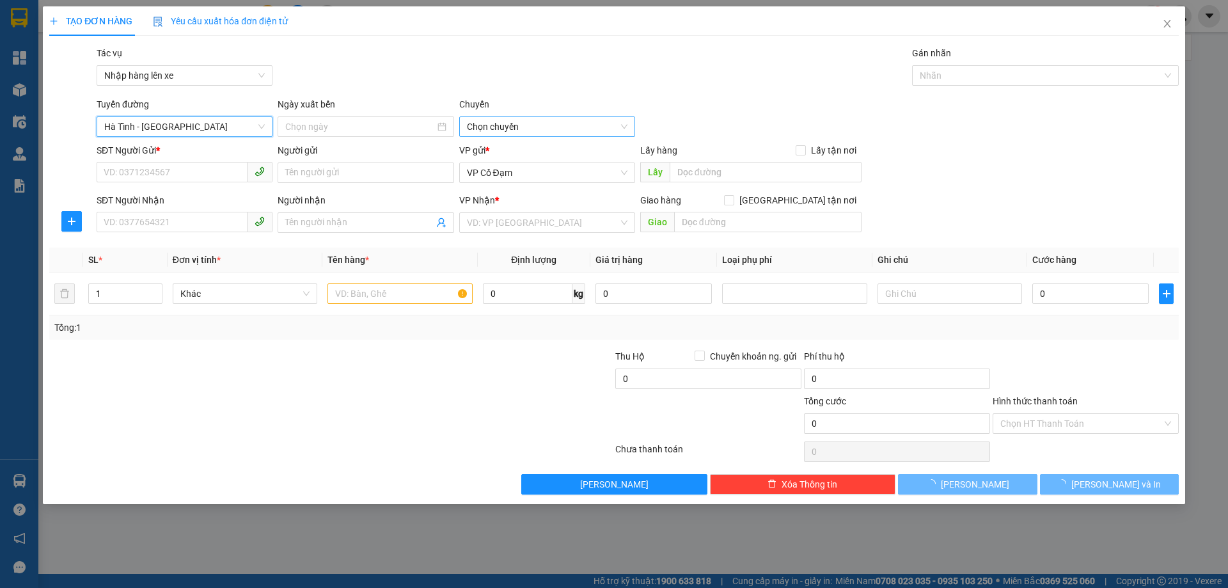
type input "[DATE]"
click at [542, 129] on span "06:00 - 38H-048.28" at bounding box center [547, 126] width 161 height 19
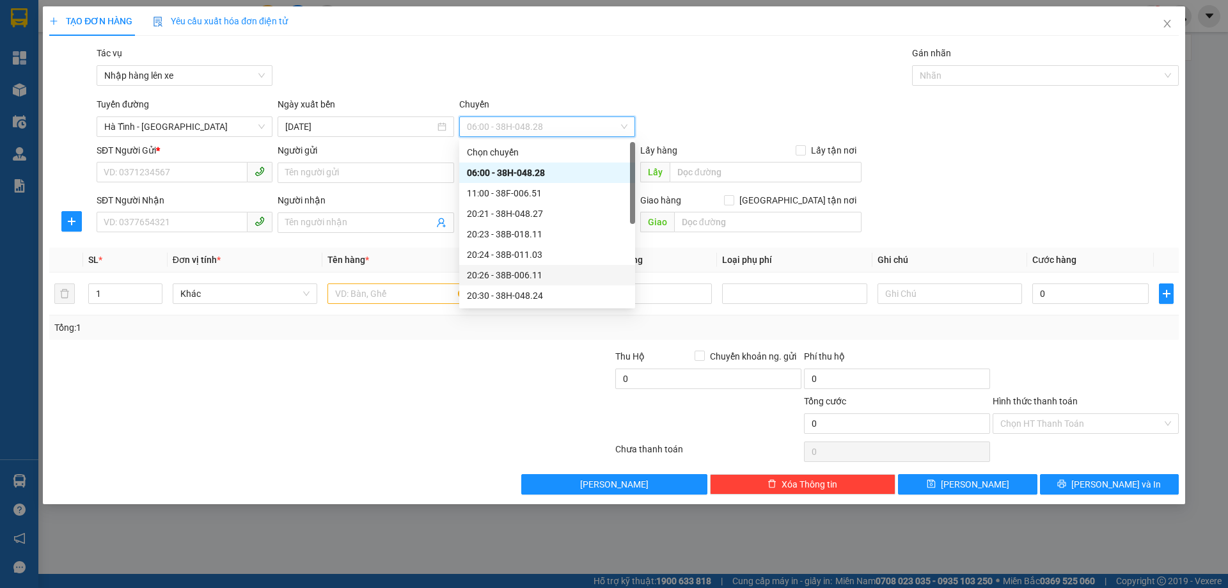
scroll to position [102, 0]
click at [539, 207] on div "21:00 - 38F-006.62" at bounding box center [547, 214] width 161 height 14
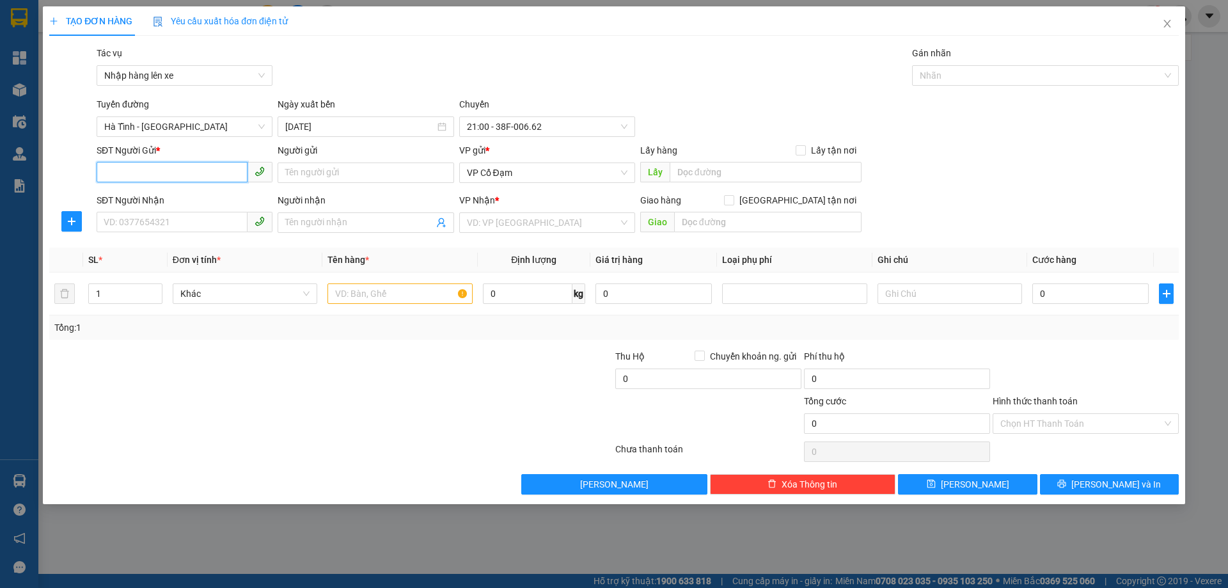
click at [139, 173] on input "SĐT Người Gửi *" at bounding box center [172, 172] width 151 height 20
click at [164, 220] on div "0399448568 - Bác Thắng Dam" at bounding box center [184, 219] width 161 height 14
type input "0399448568"
type input "Bác Thắng Dam"
type input "0399448568"
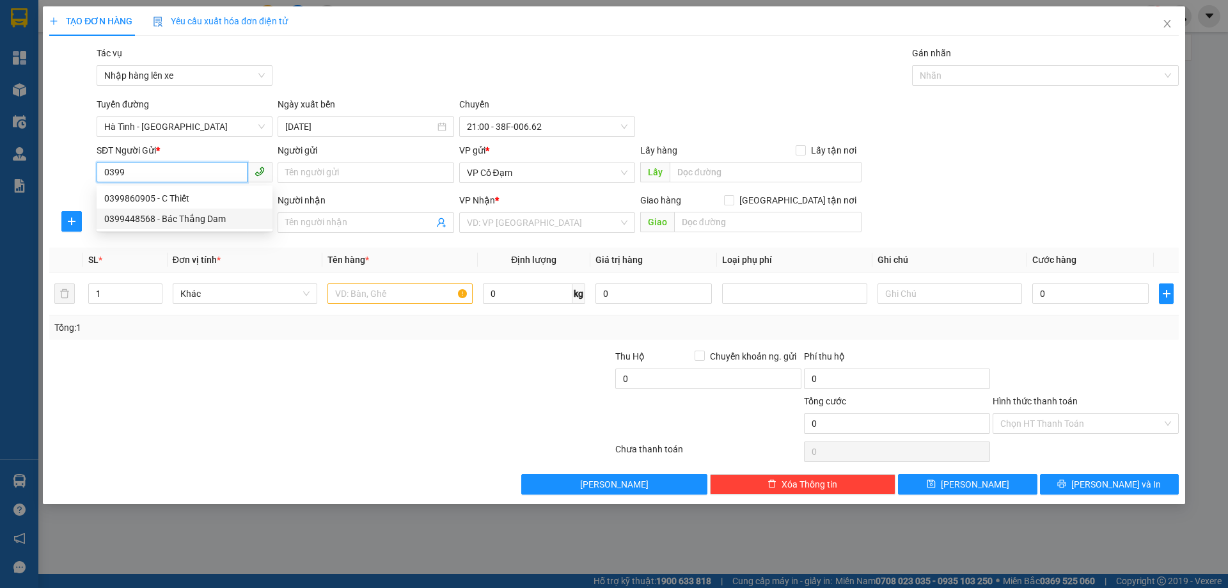
type input "Bác Thắng Dam"
type input "30.000"
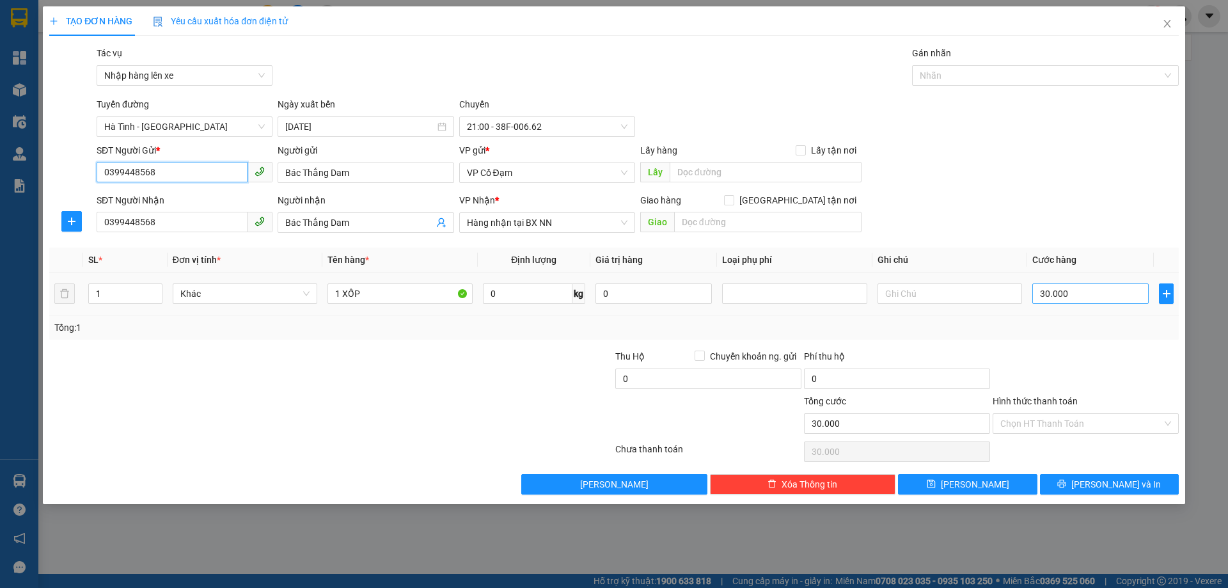
type input "0399448568"
click at [1094, 289] on input "30.000" at bounding box center [1090, 293] width 116 height 20
click at [1060, 416] on input "Hình thức thanh toán" at bounding box center [1081, 423] width 162 height 19
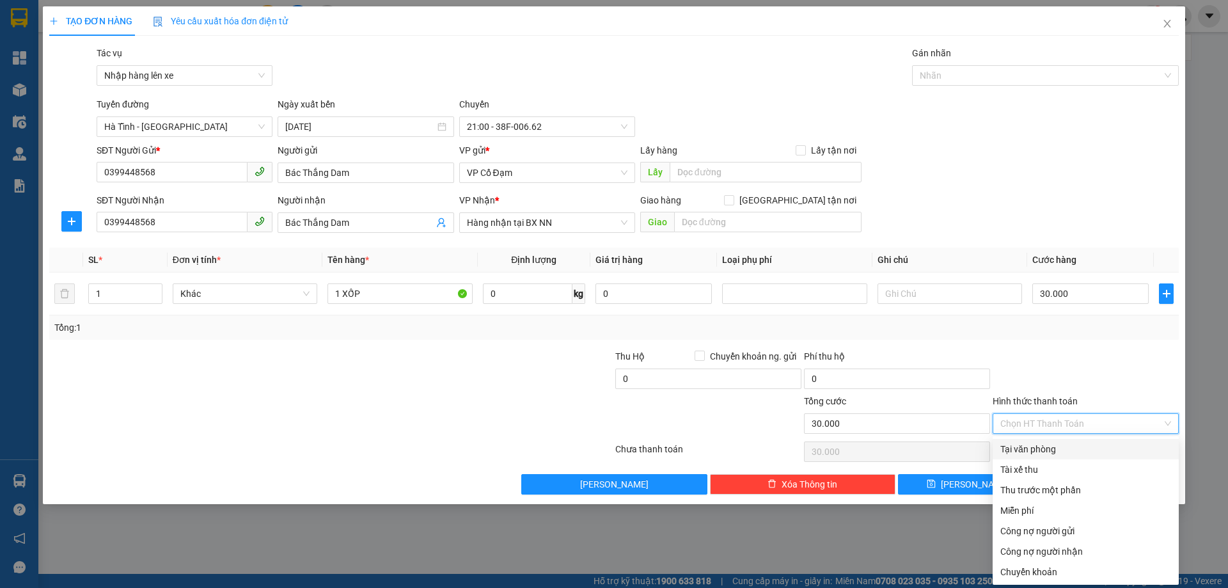
click at [1052, 453] on div "Tại văn phòng" at bounding box center [1085, 449] width 171 height 14
type input "0"
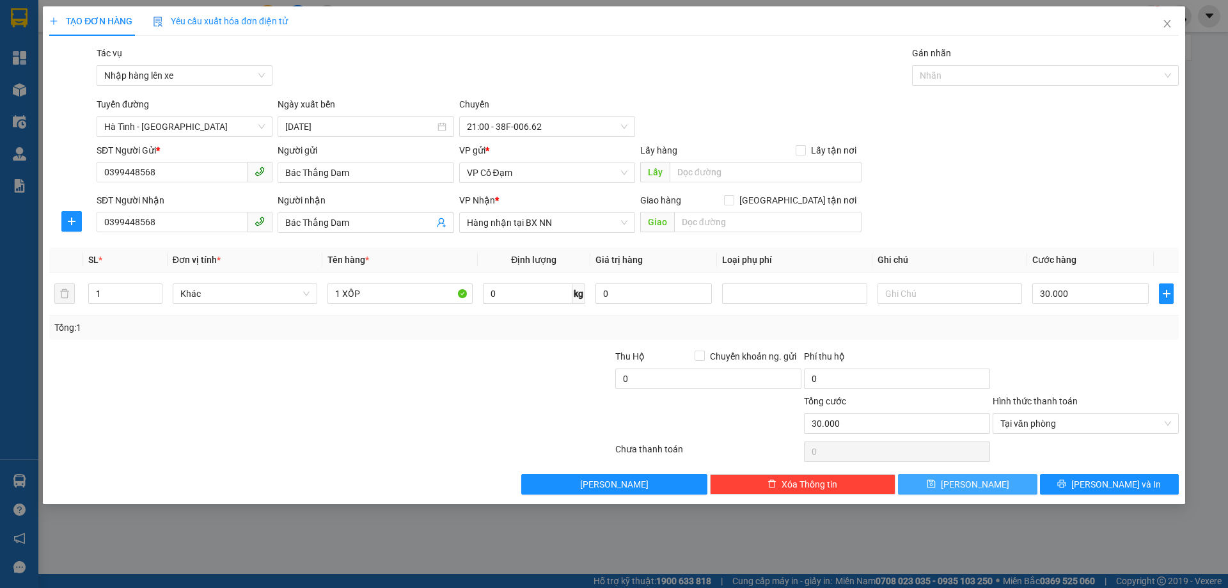
click at [984, 480] on button "[PERSON_NAME]" at bounding box center [967, 484] width 139 height 20
type input "0"
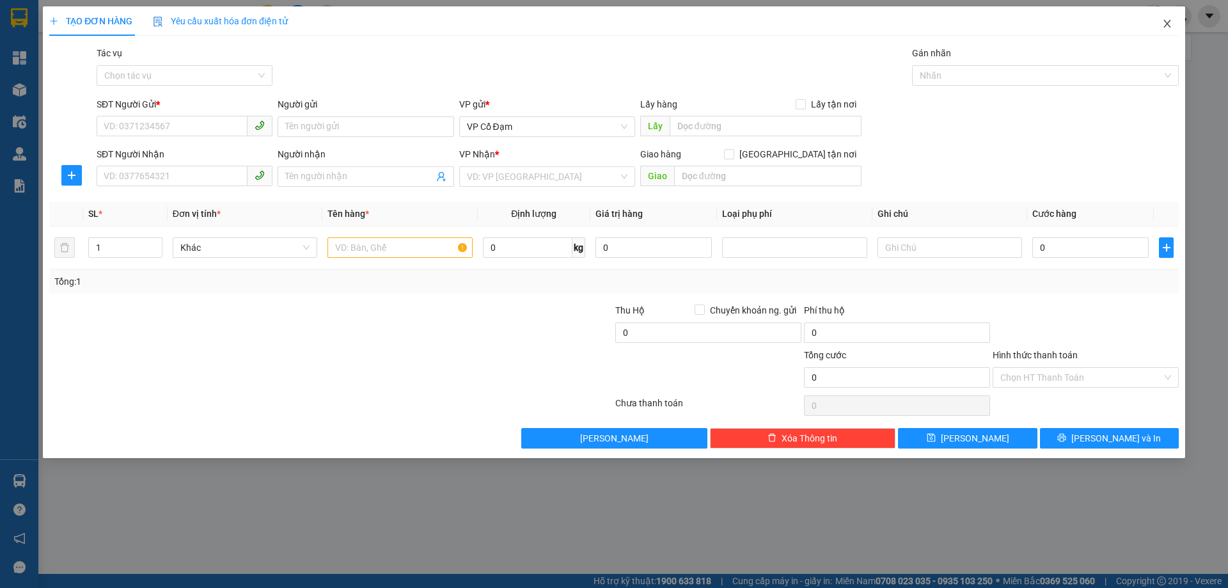
click at [1168, 28] on icon "close" at bounding box center [1167, 24] width 10 height 10
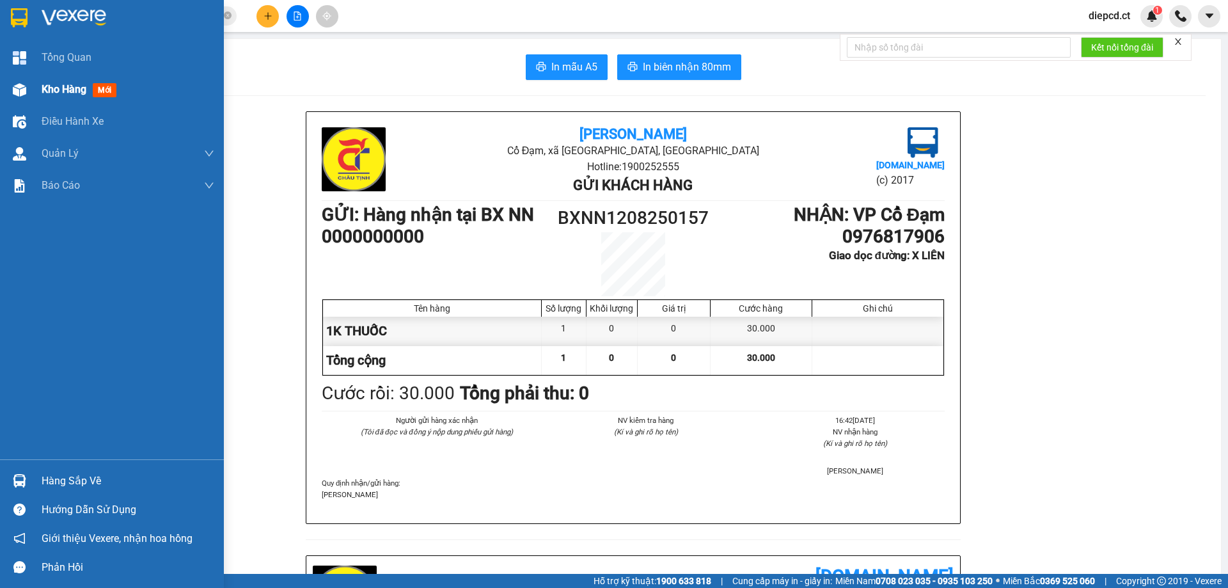
click at [35, 86] on div "Kho hàng mới" at bounding box center [112, 90] width 224 height 32
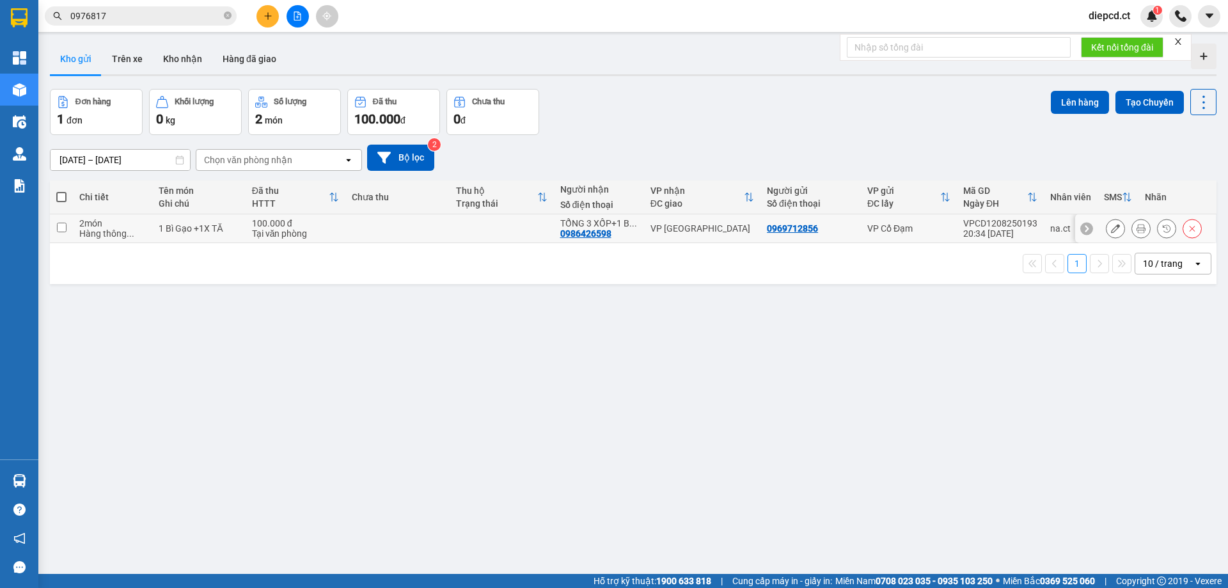
click at [57, 227] on input "checkbox" at bounding box center [62, 228] width 10 height 10
checkbox input "true"
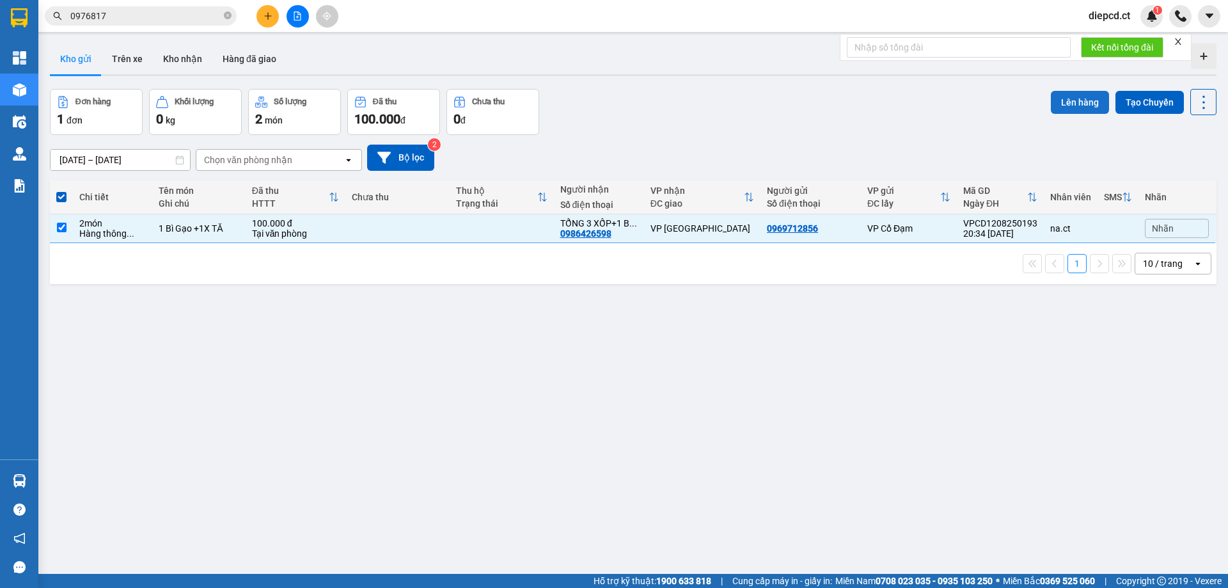
click at [1064, 99] on button "Lên hàng" at bounding box center [1080, 102] width 58 height 23
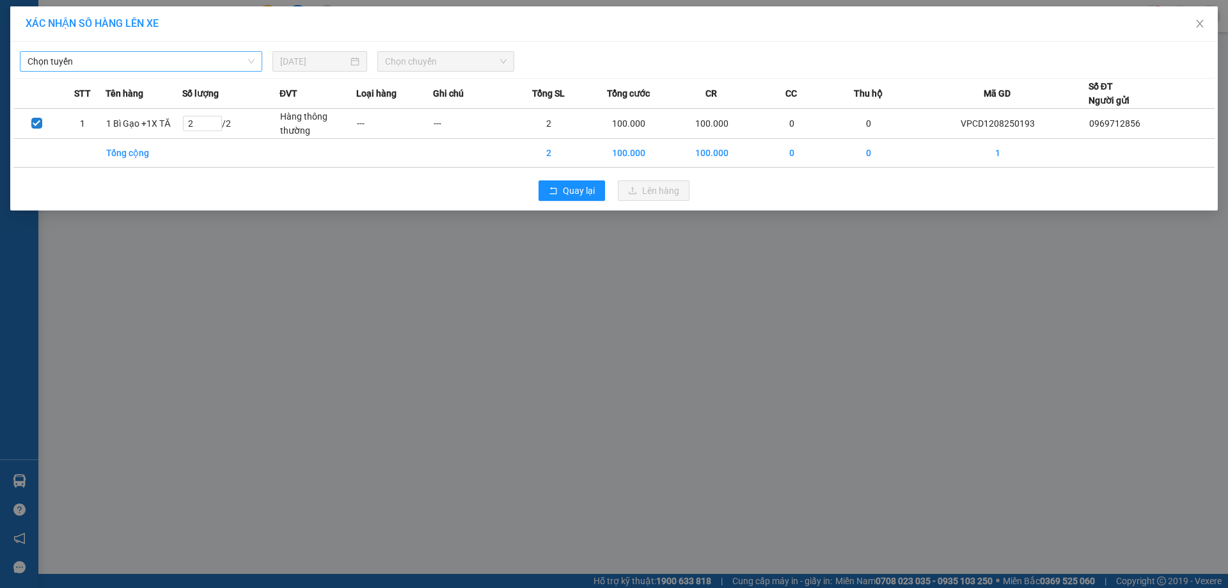
click at [161, 56] on span "Chọn tuyến" at bounding box center [141, 61] width 227 height 19
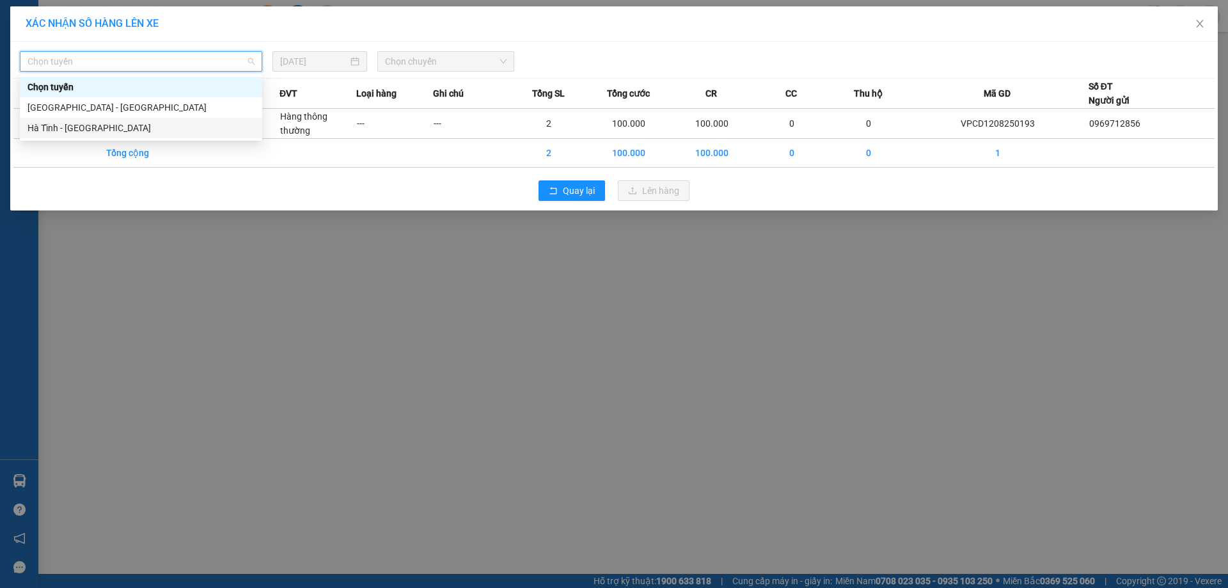
click at [82, 121] on div "Hà Tĩnh - [GEOGRAPHIC_DATA]" at bounding box center [141, 128] width 227 height 14
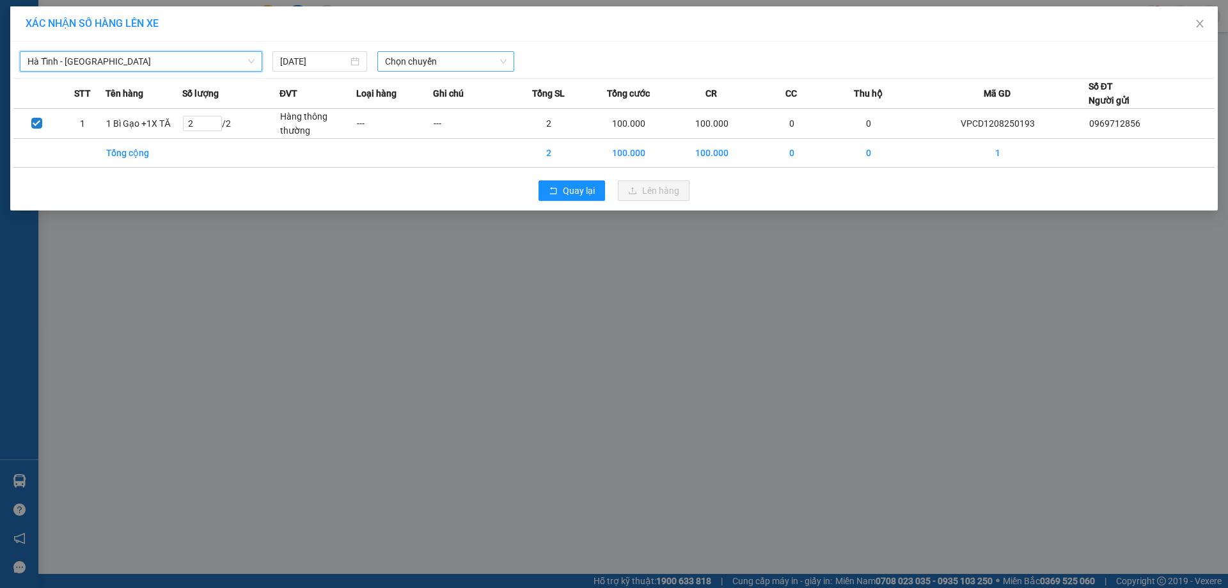
click at [411, 61] on span "Chọn chuyến" at bounding box center [446, 61] width 122 height 19
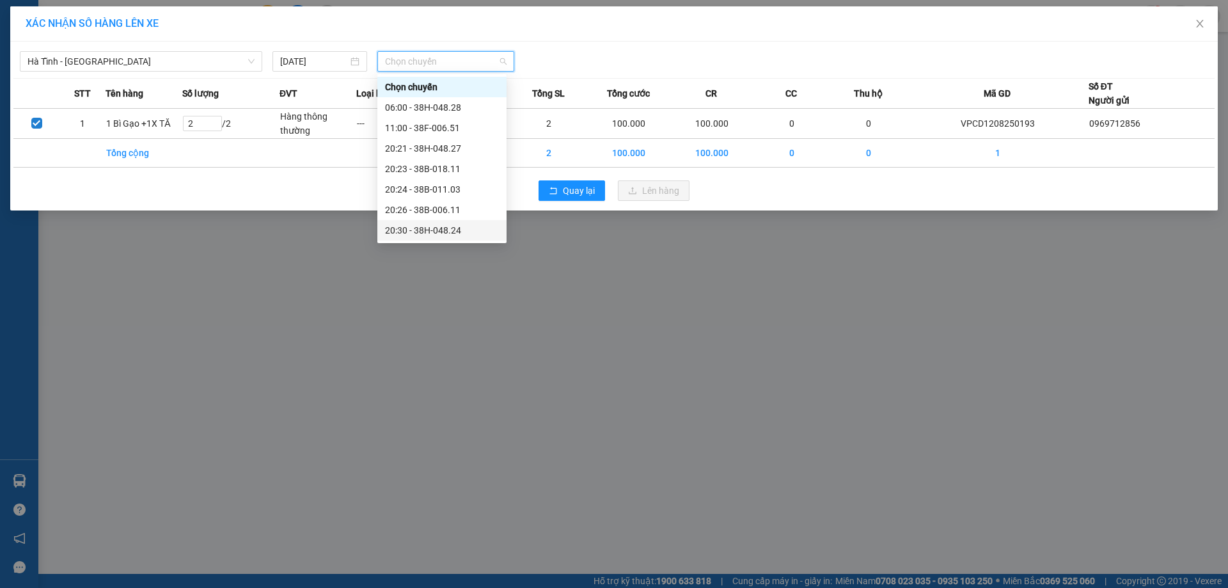
click at [436, 233] on div "20:30 - 38H-048.24" at bounding box center [442, 230] width 114 height 14
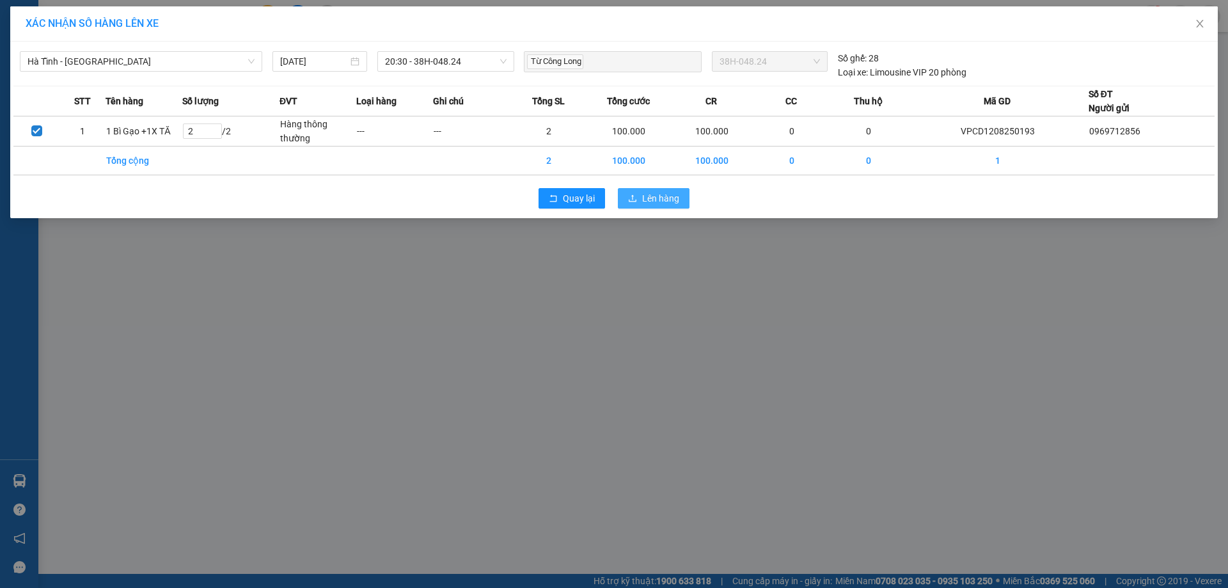
click at [658, 200] on span "Lên hàng" at bounding box center [660, 198] width 37 height 14
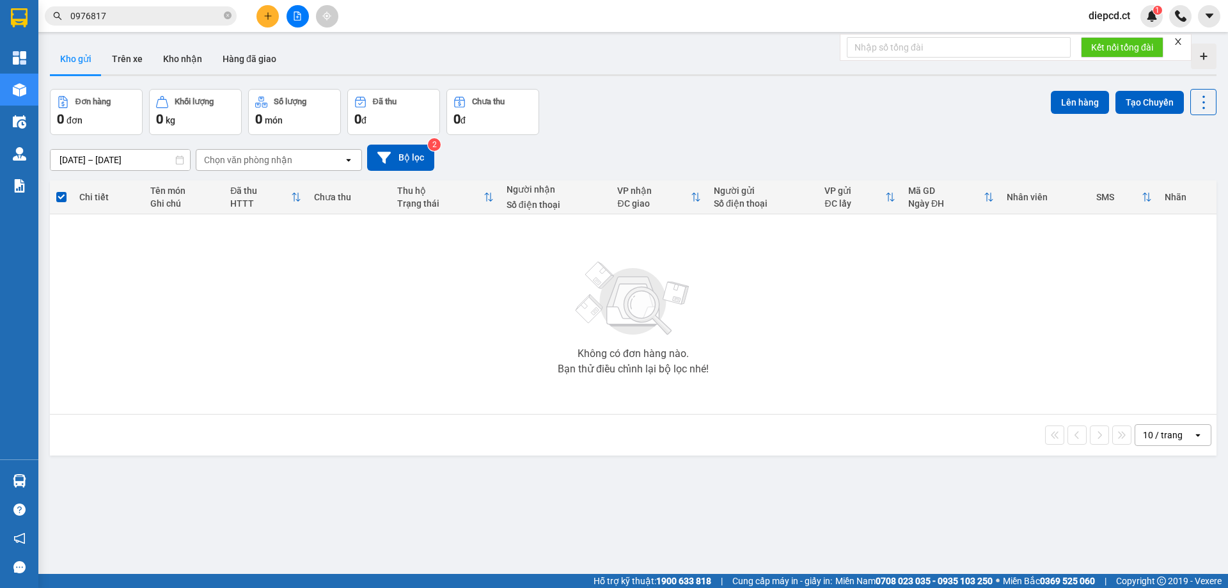
click at [146, 22] on input "0976817" at bounding box center [145, 16] width 151 height 14
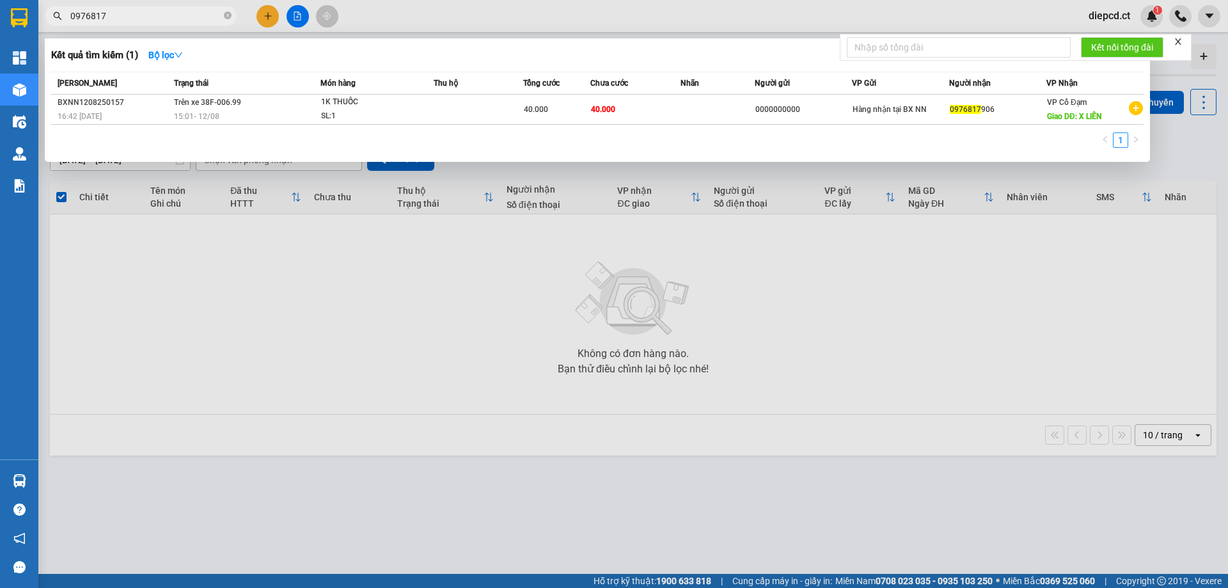
click at [154, 16] on input "0976817" at bounding box center [145, 16] width 151 height 14
click at [144, 19] on input "0976817" at bounding box center [145, 16] width 151 height 14
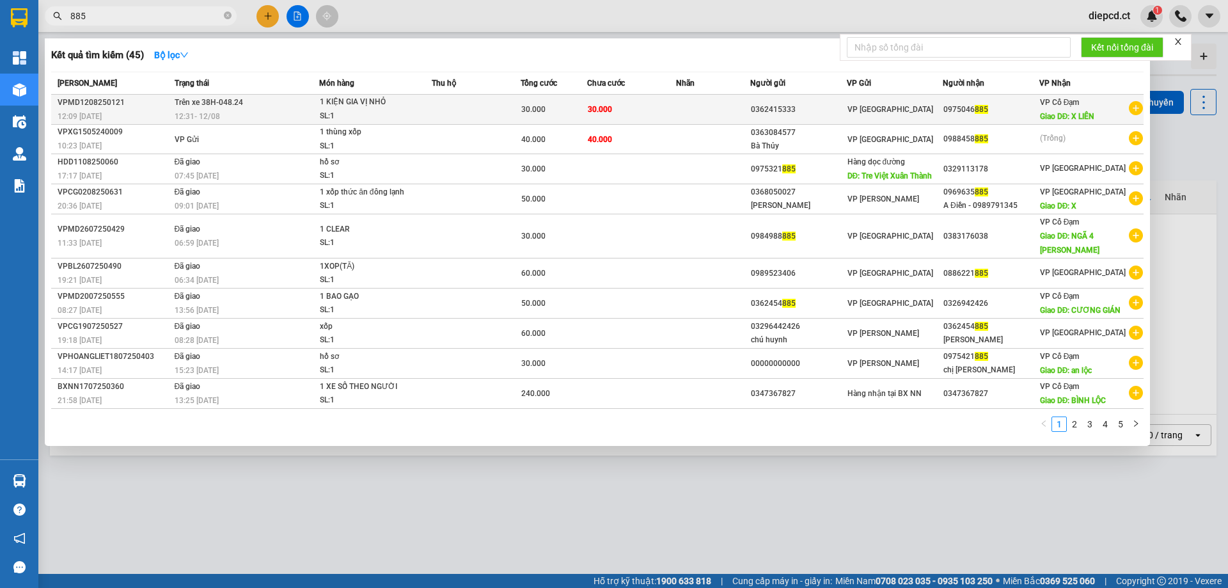
type input "885"
click at [395, 114] on div "SL: 1" at bounding box center [368, 116] width 96 height 14
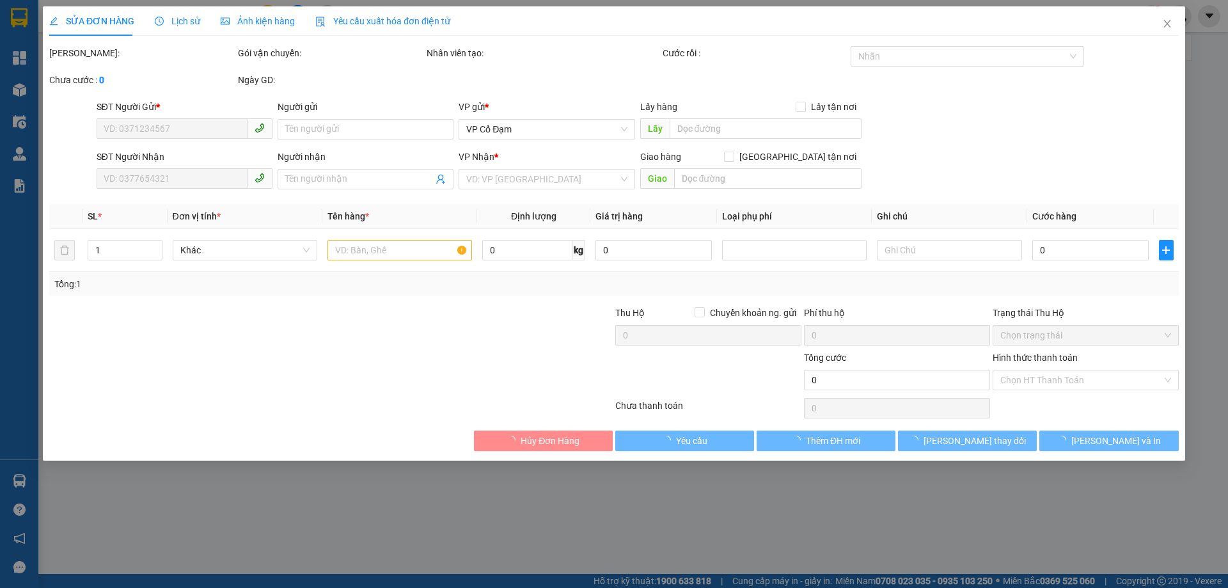
type input "0362415333"
type input "0975046885"
type input "X LIÊN"
type input "30.000"
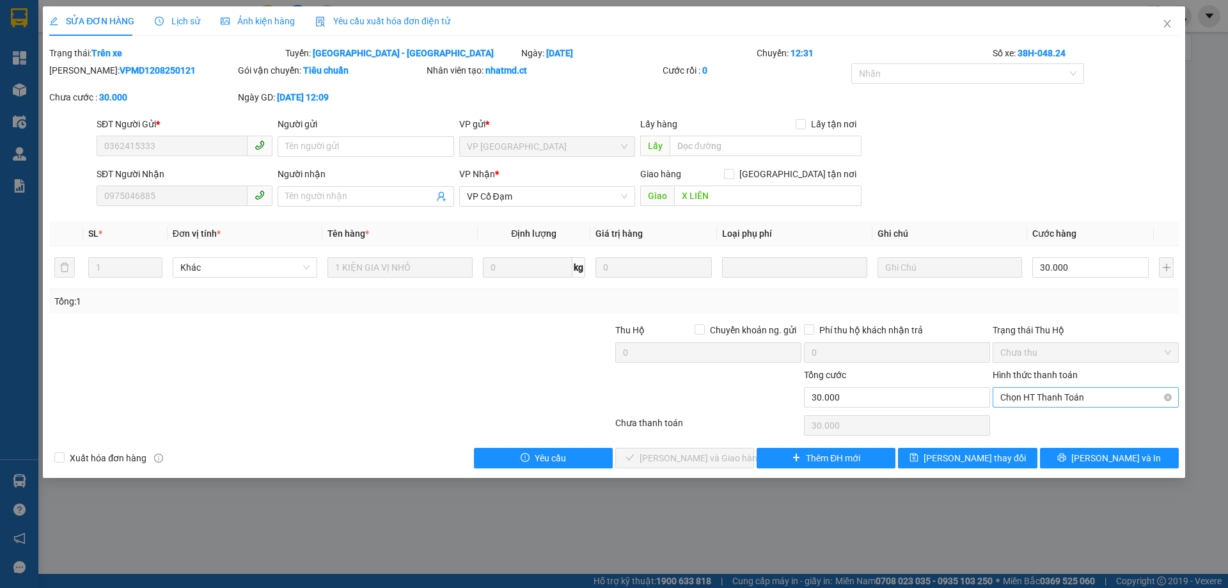
click at [1060, 404] on span "Chọn HT Thanh Toán" at bounding box center [1085, 397] width 171 height 19
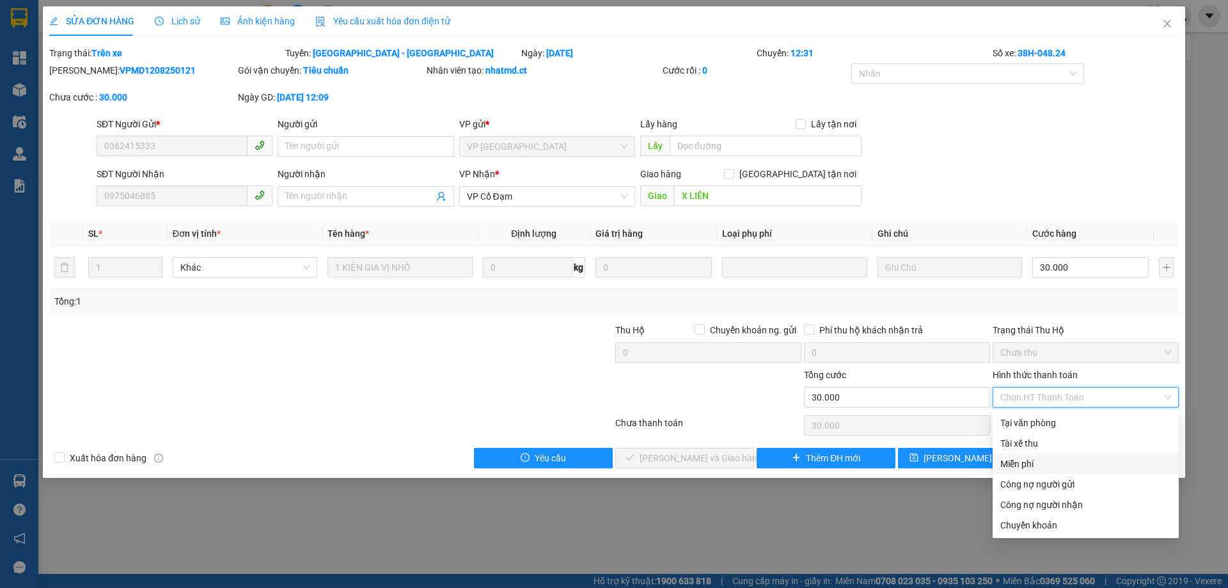
click at [855, 544] on div "SỬA ĐƠN HÀNG Lịch sử Ảnh kiện hàng Yêu cầu xuất hóa đơn điện tử Total Paid Fee …" at bounding box center [614, 294] width 1228 height 588
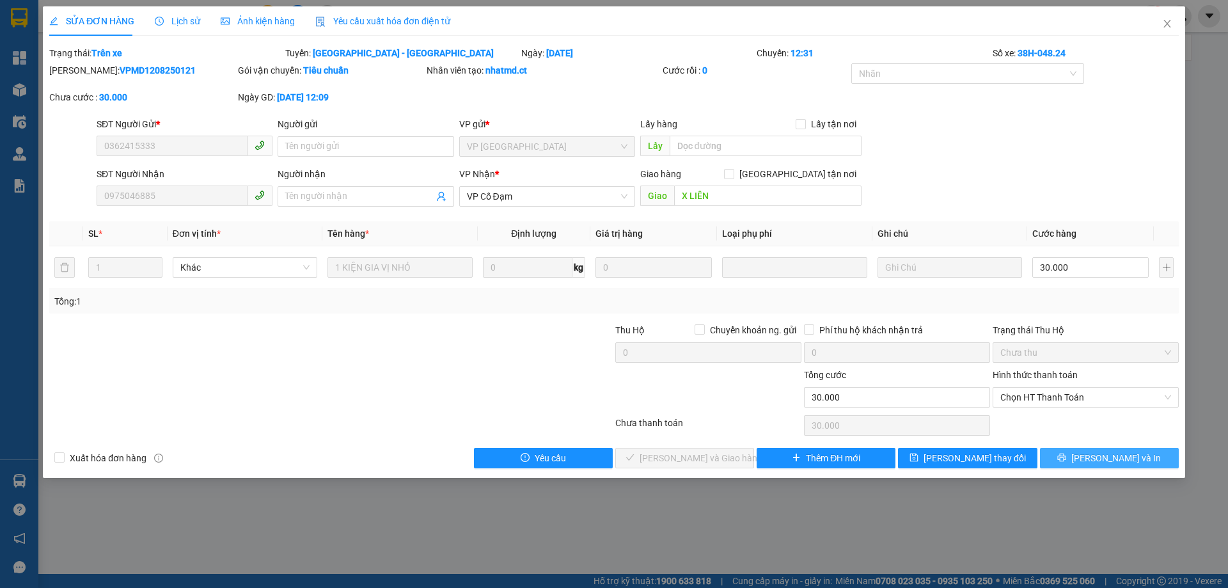
click at [1128, 464] on span "[PERSON_NAME] và In" at bounding box center [1116, 458] width 90 height 14
